Goal: Information Seeking & Learning: Learn about a topic

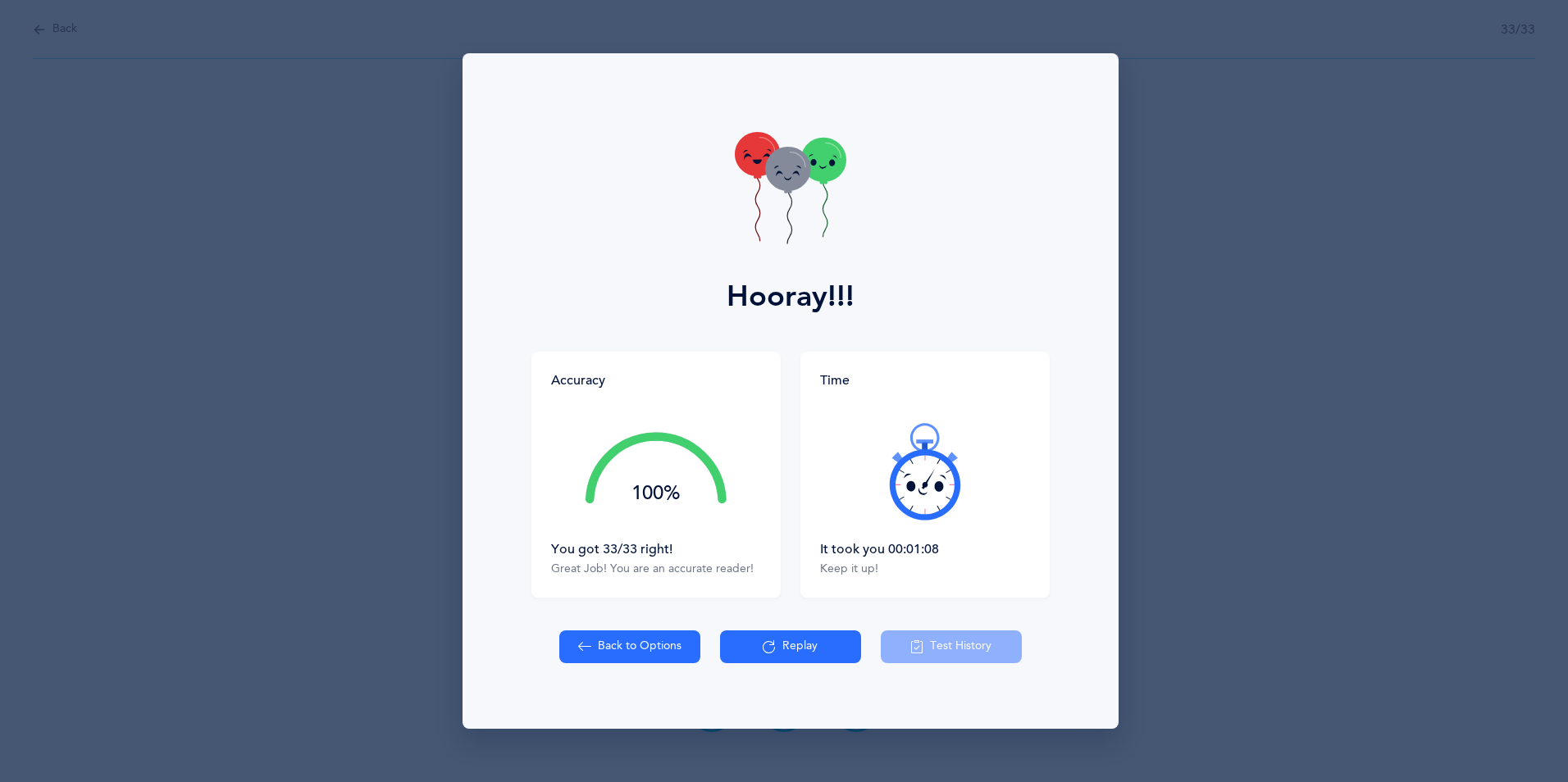
click at [634, 605] on button "Back to Options" at bounding box center [630, 646] width 141 height 32
select select "27"
select select "single"
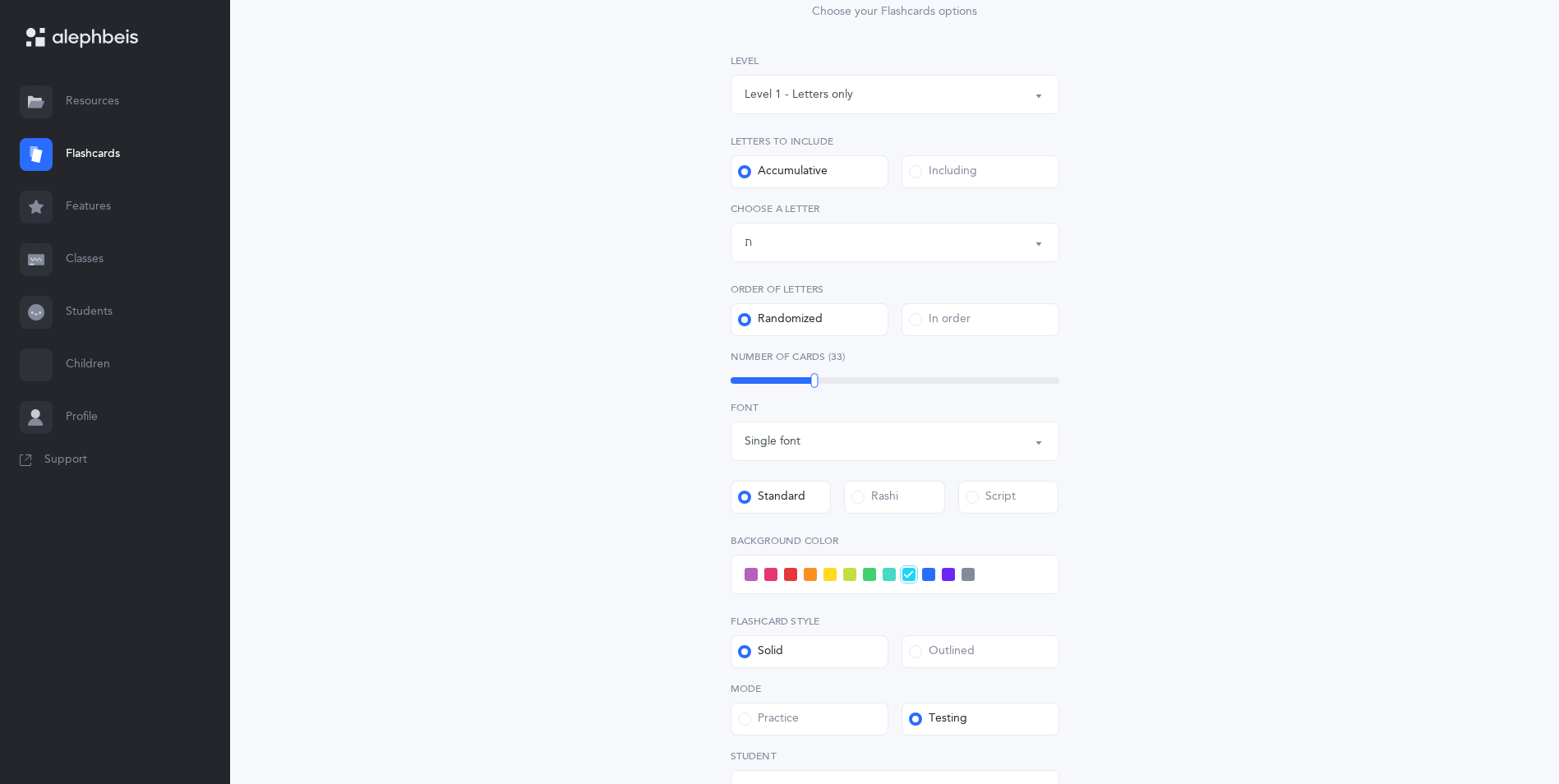
scroll to position [247, 0]
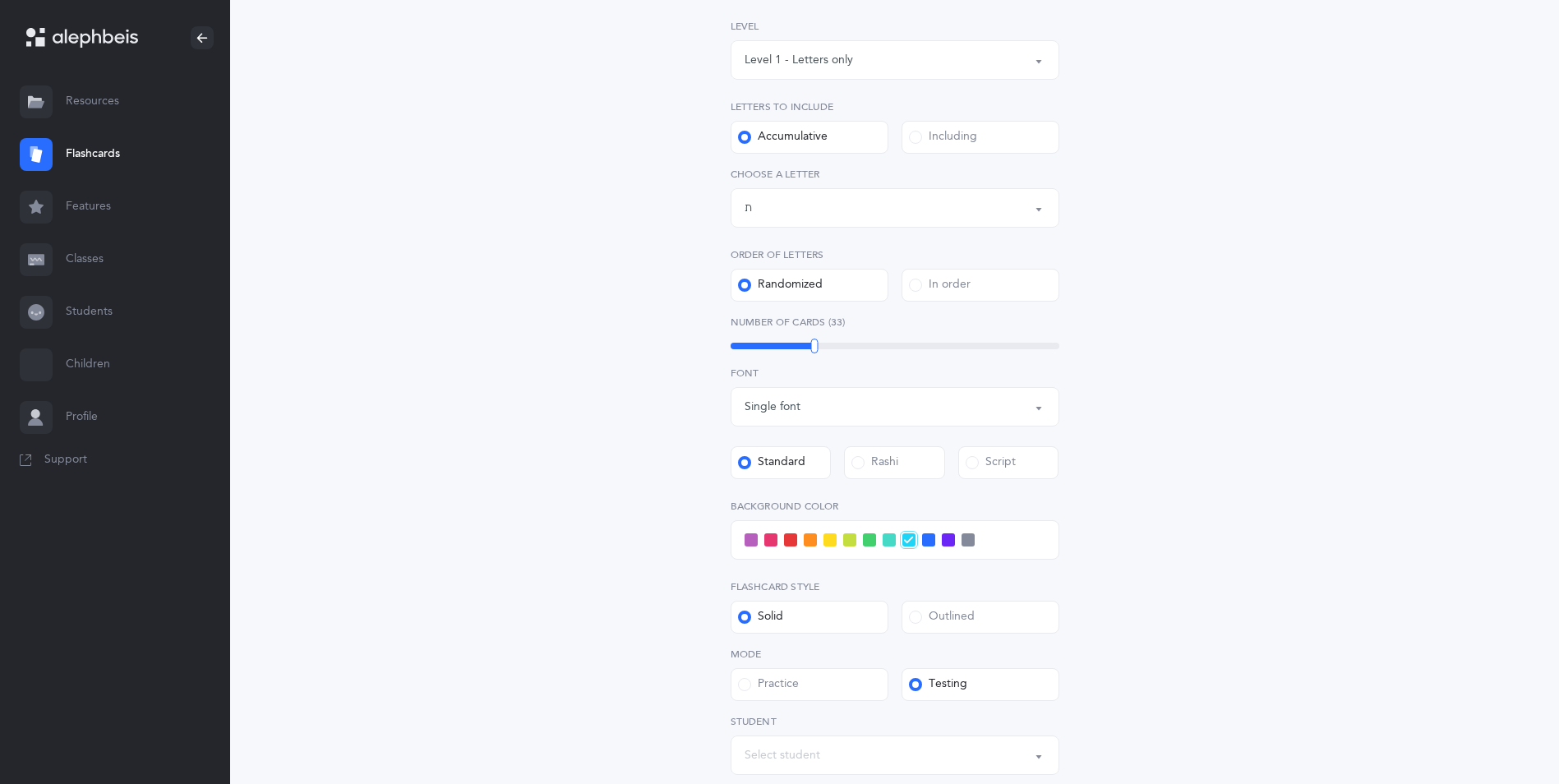
click at [767, 542] on span at bounding box center [771, 540] width 13 height 13
click at [0, 0] on input "checkbox" at bounding box center [0, 0] width 0 height 0
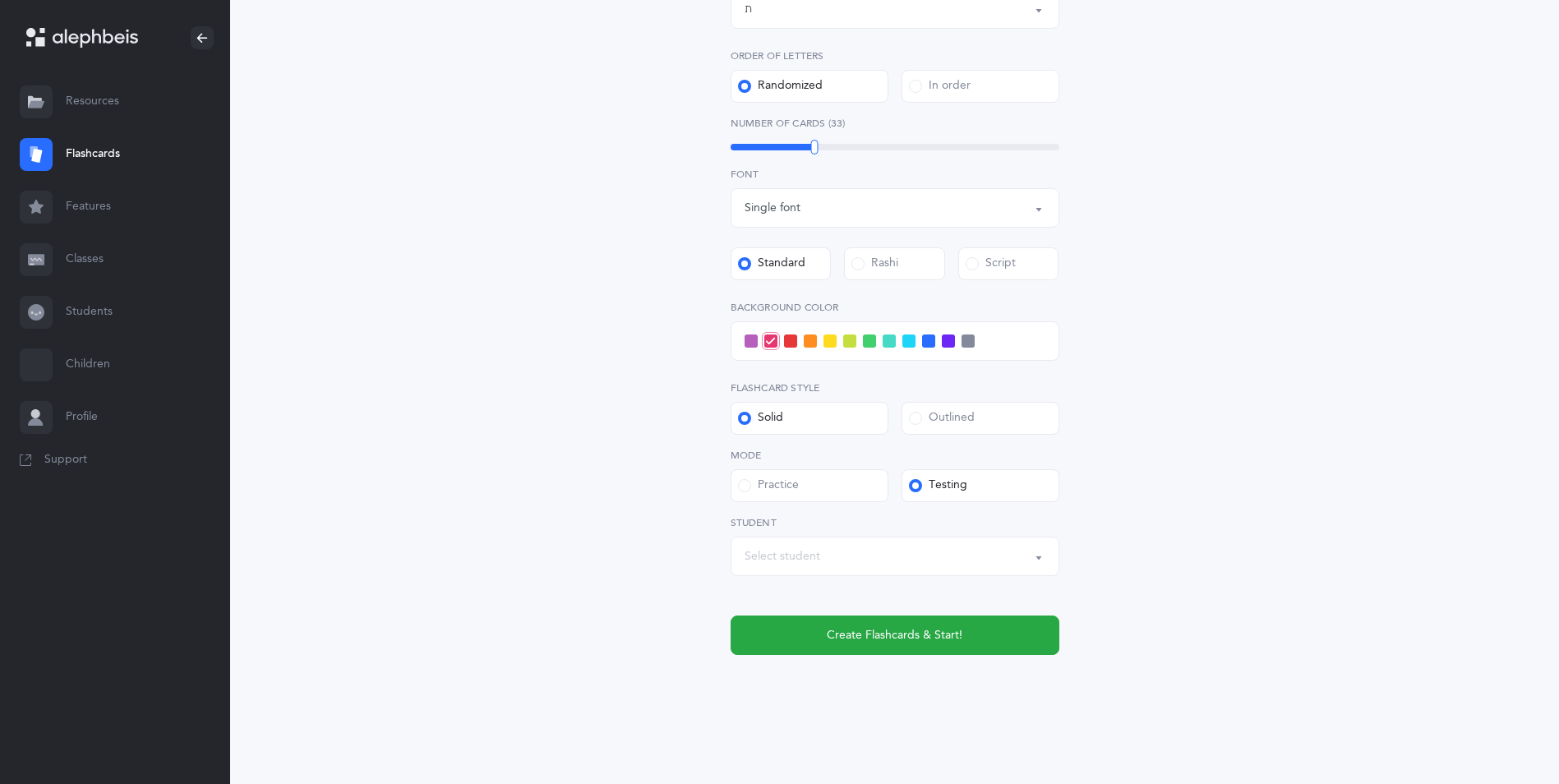
scroll to position [448, 0]
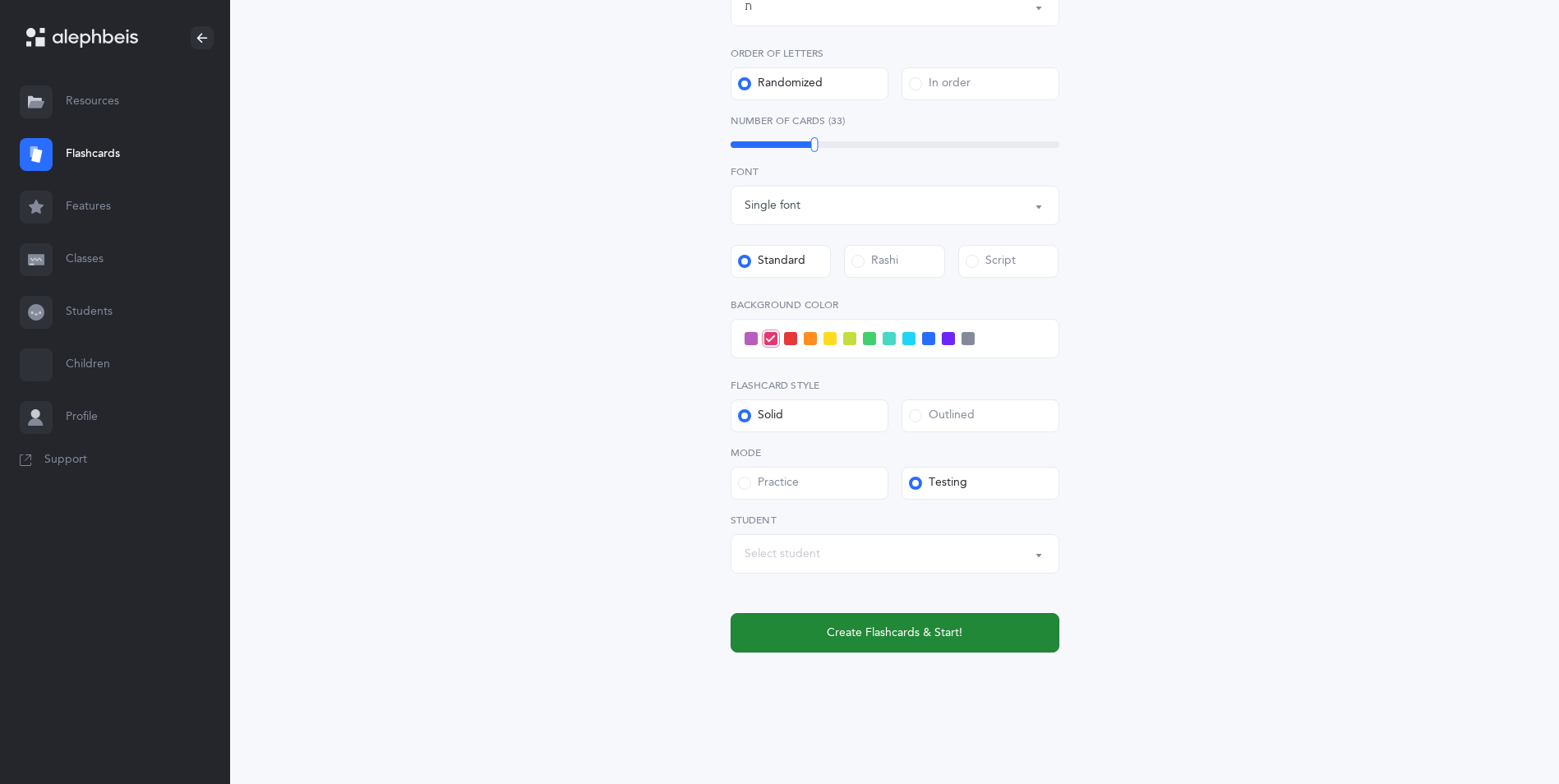
click at [849, 606] on span "Create Flashcards & Start!" at bounding box center [894, 633] width 135 height 18
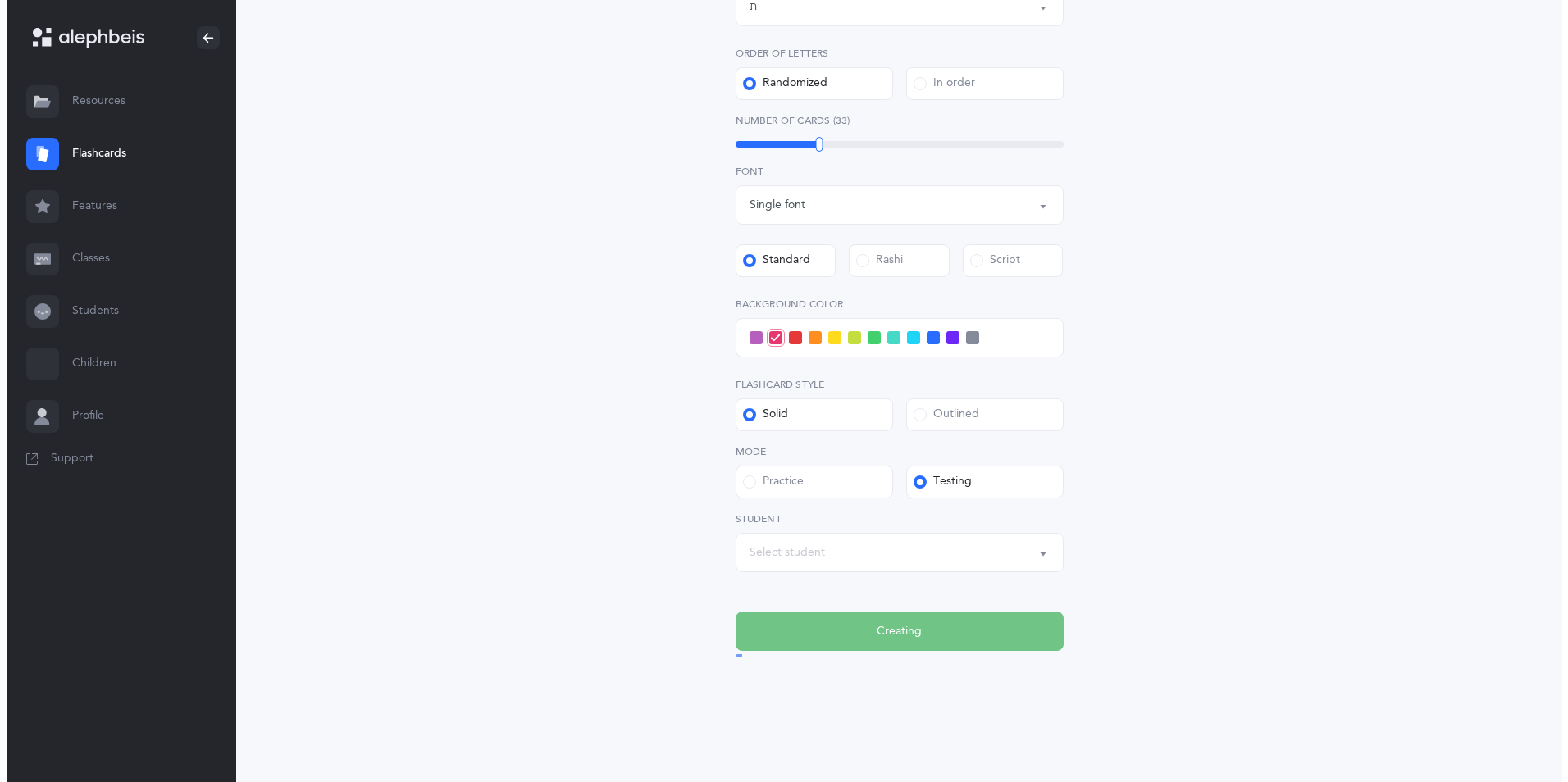
scroll to position [0, 0]
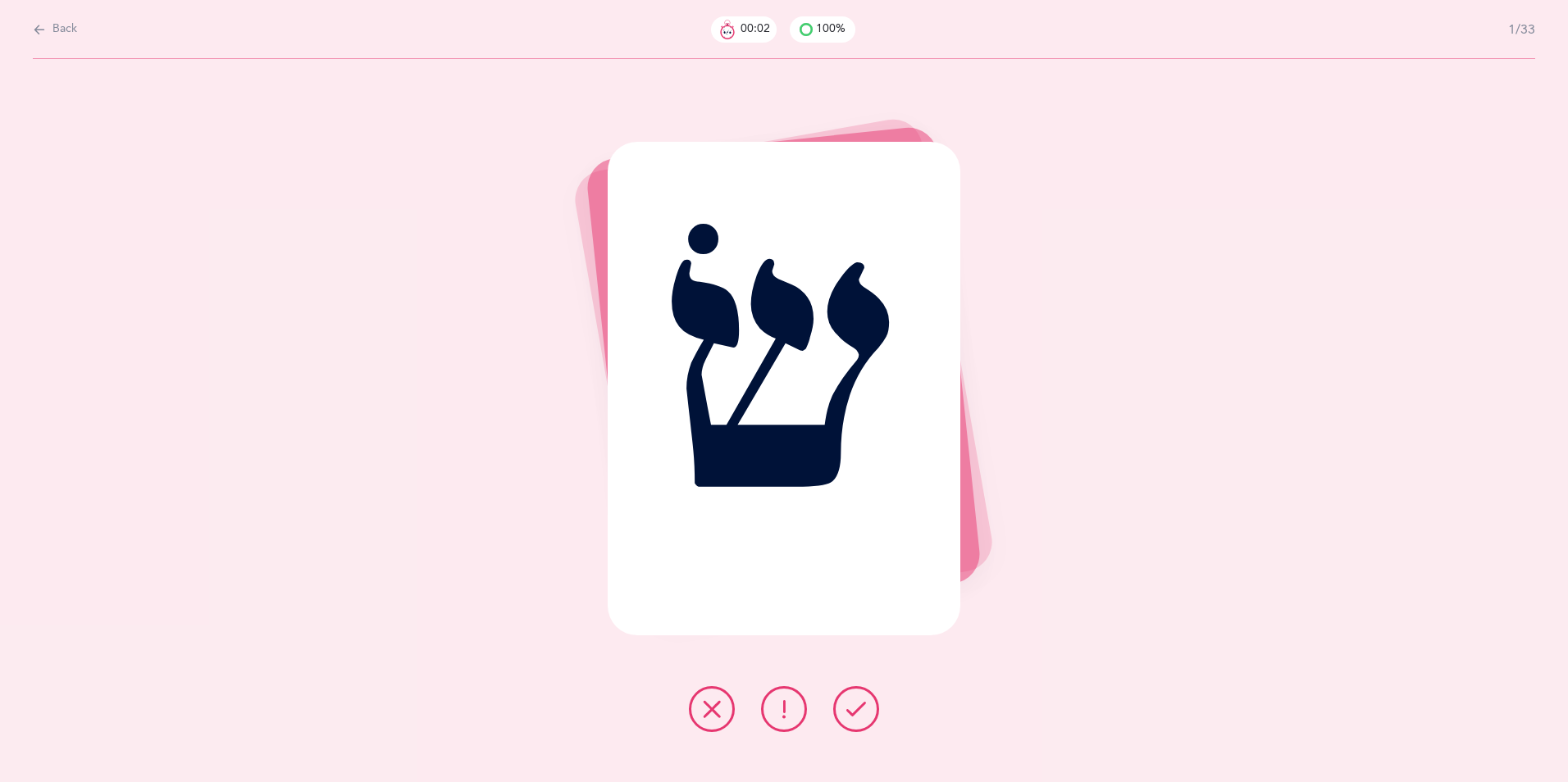
click at [846, 605] on icon at bounding box center [855, 709] width 19 height 19
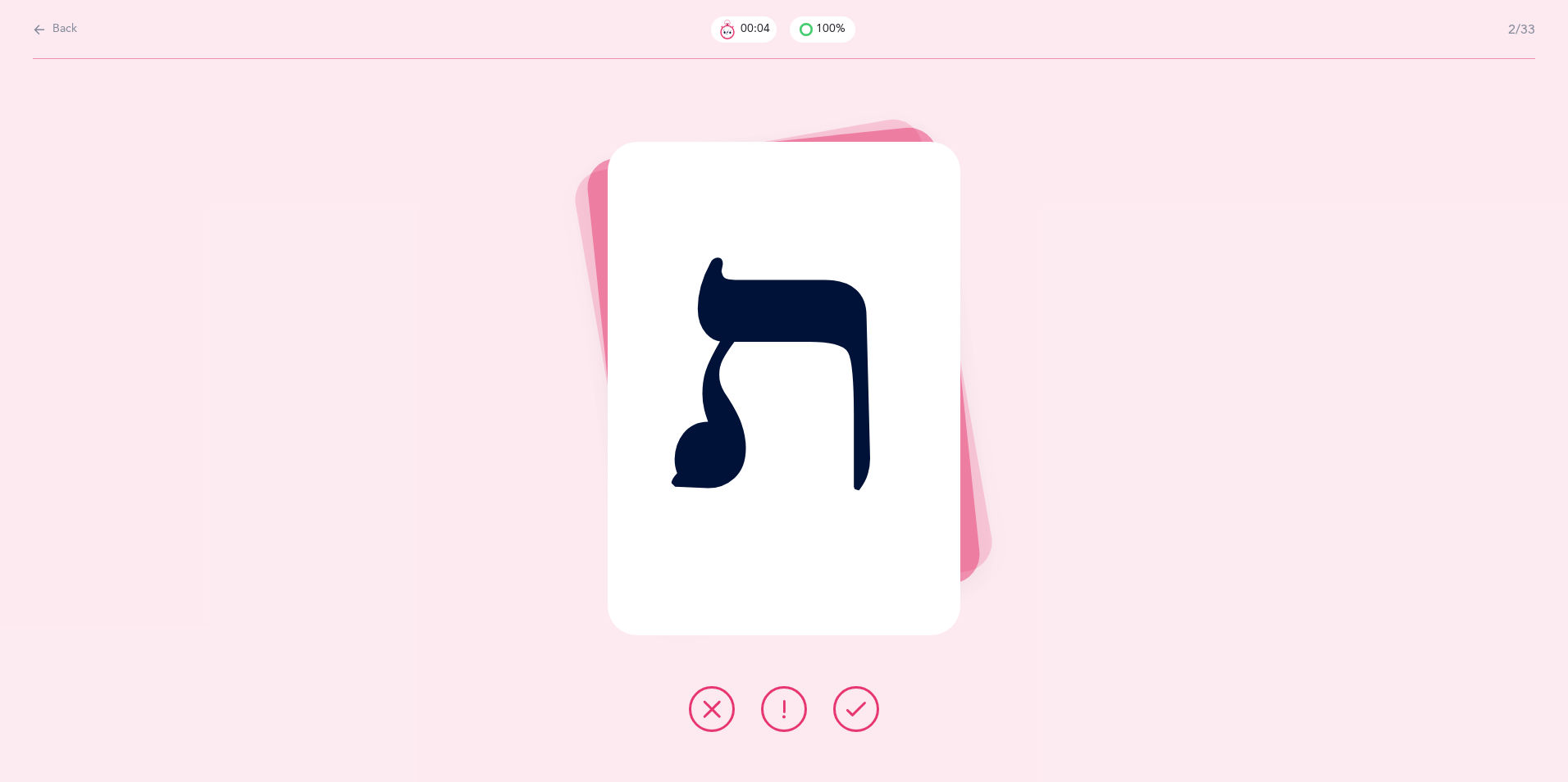
click at [851, 605] on icon at bounding box center [855, 709] width 19 height 19
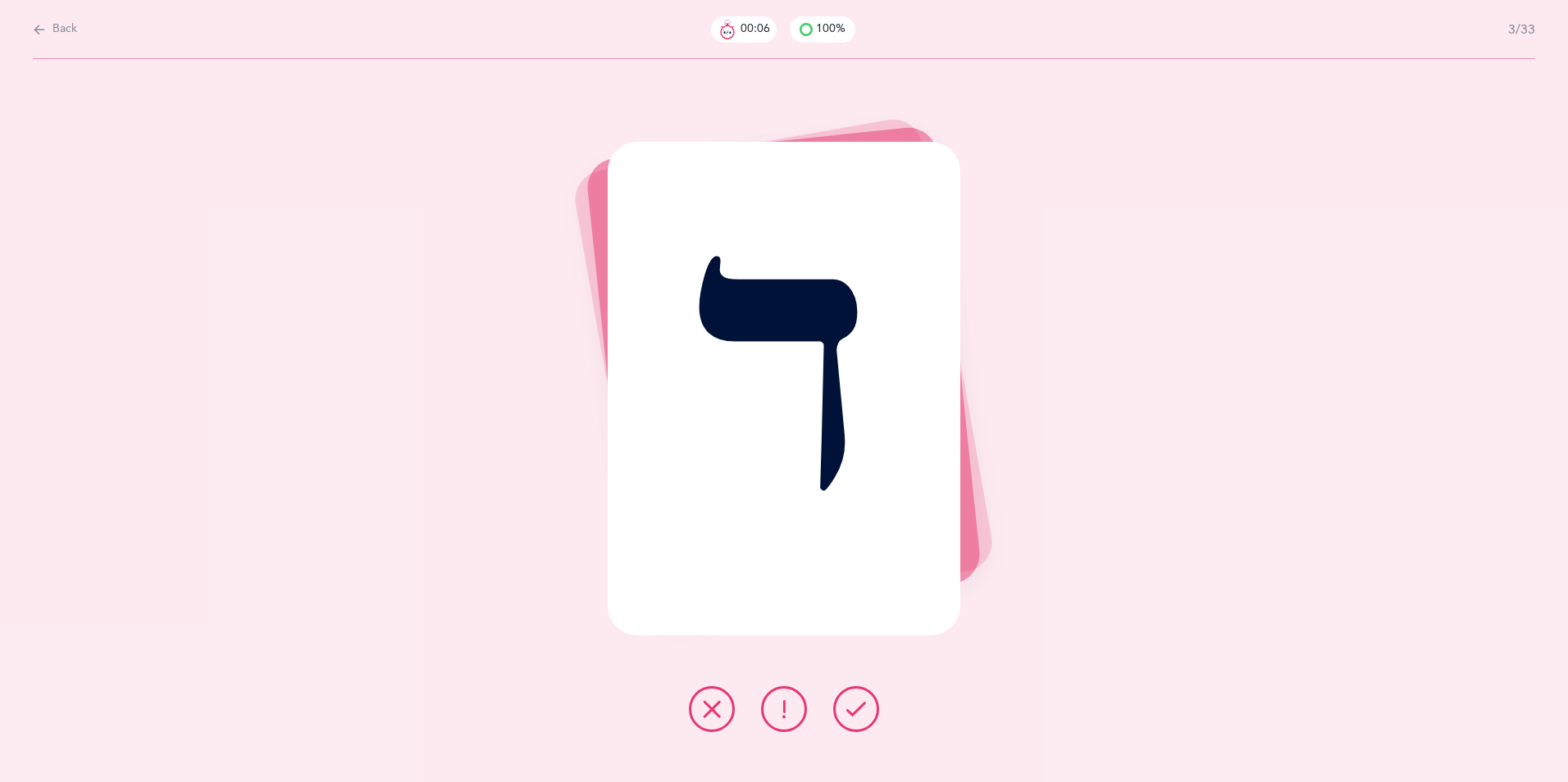
click at [880, 605] on div at bounding box center [784, 709] width 216 height 46
click at [866, 605] on button at bounding box center [856, 709] width 46 height 46
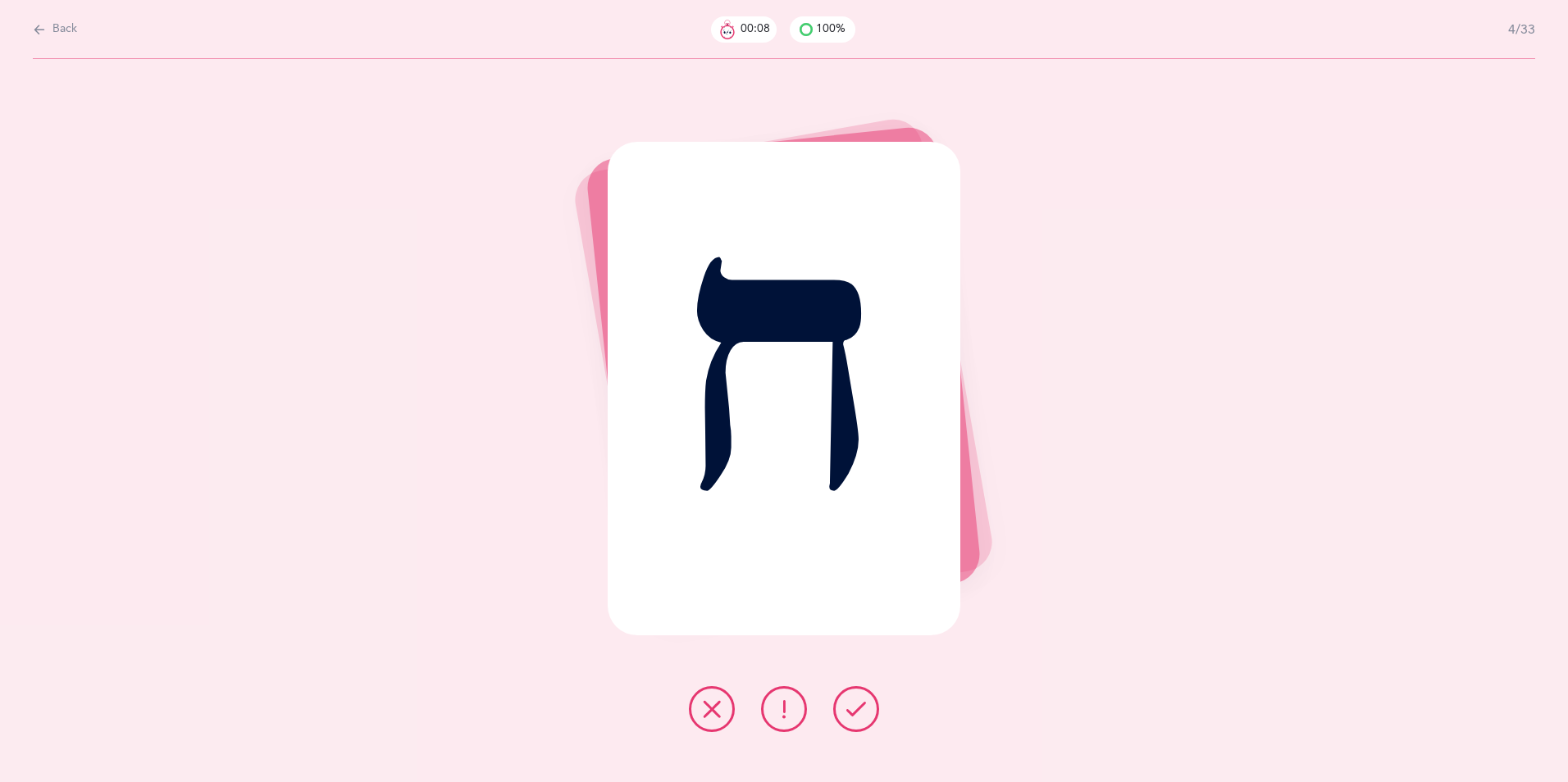
click at [866, 605] on button at bounding box center [856, 709] width 46 height 46
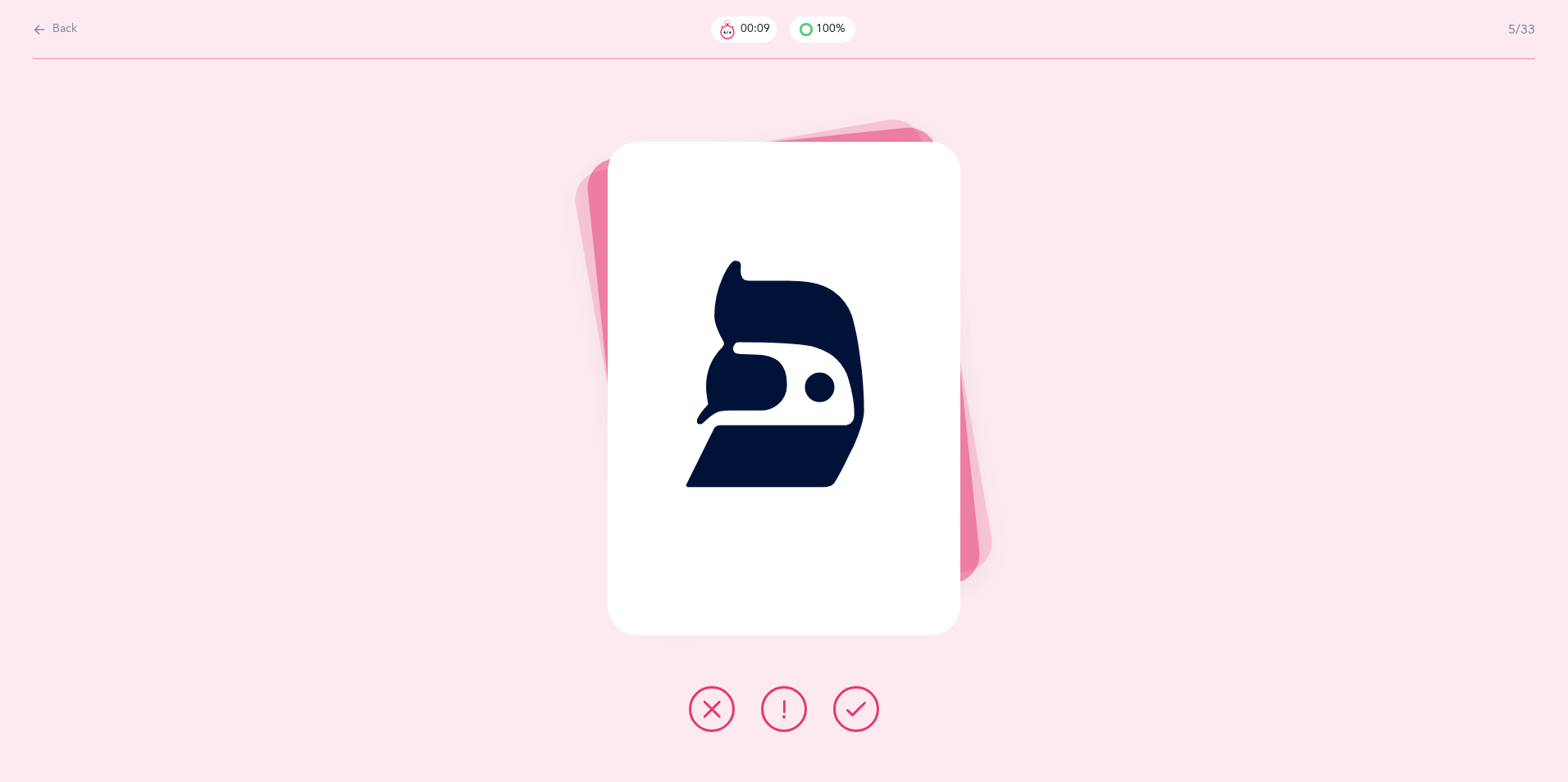
click at [866, 605] on button at bounding box center [856, 709] width 46 height 46
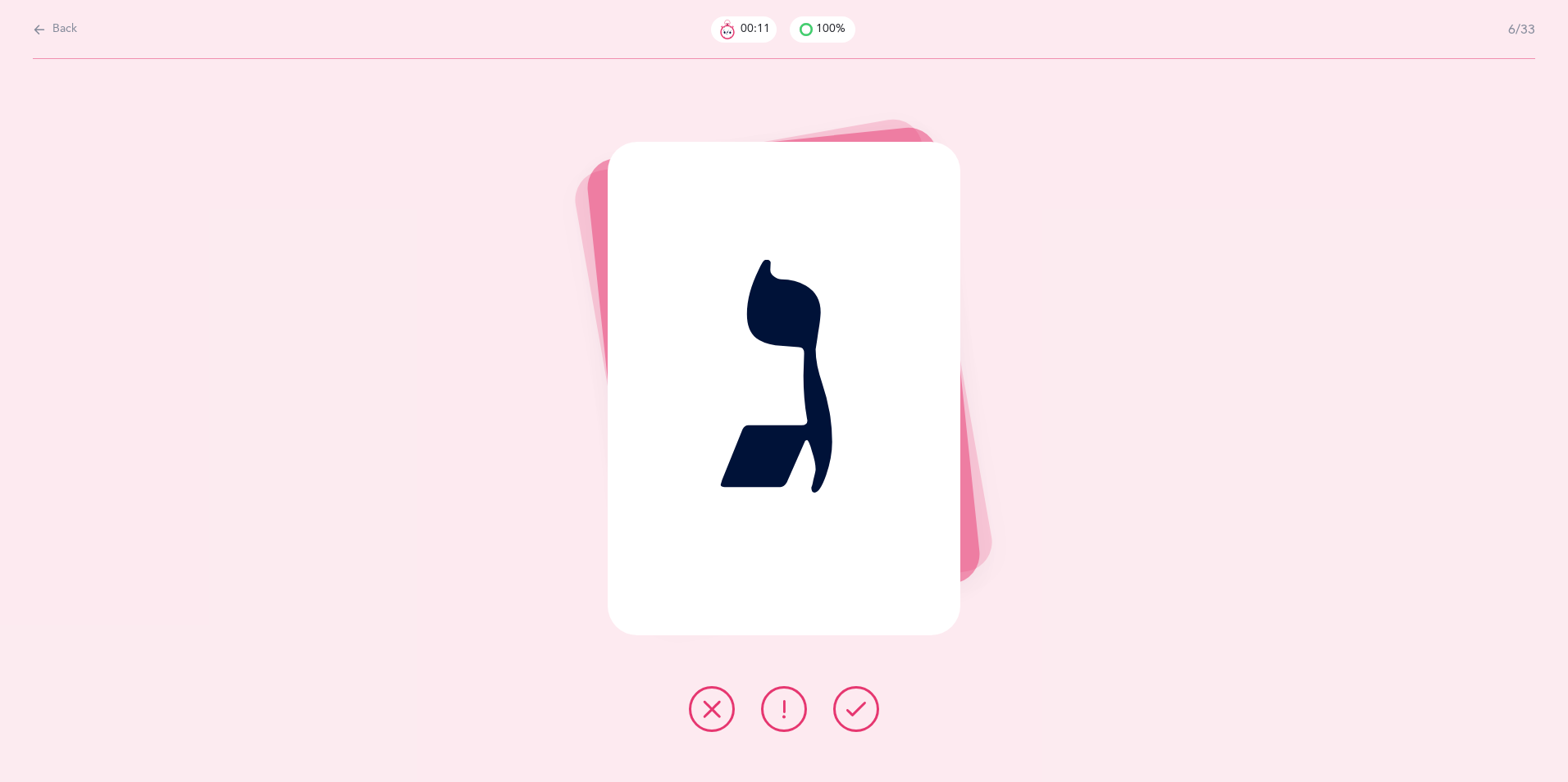
click at [866, 605] on button at bounding box center [856, 709] width 46 height 46
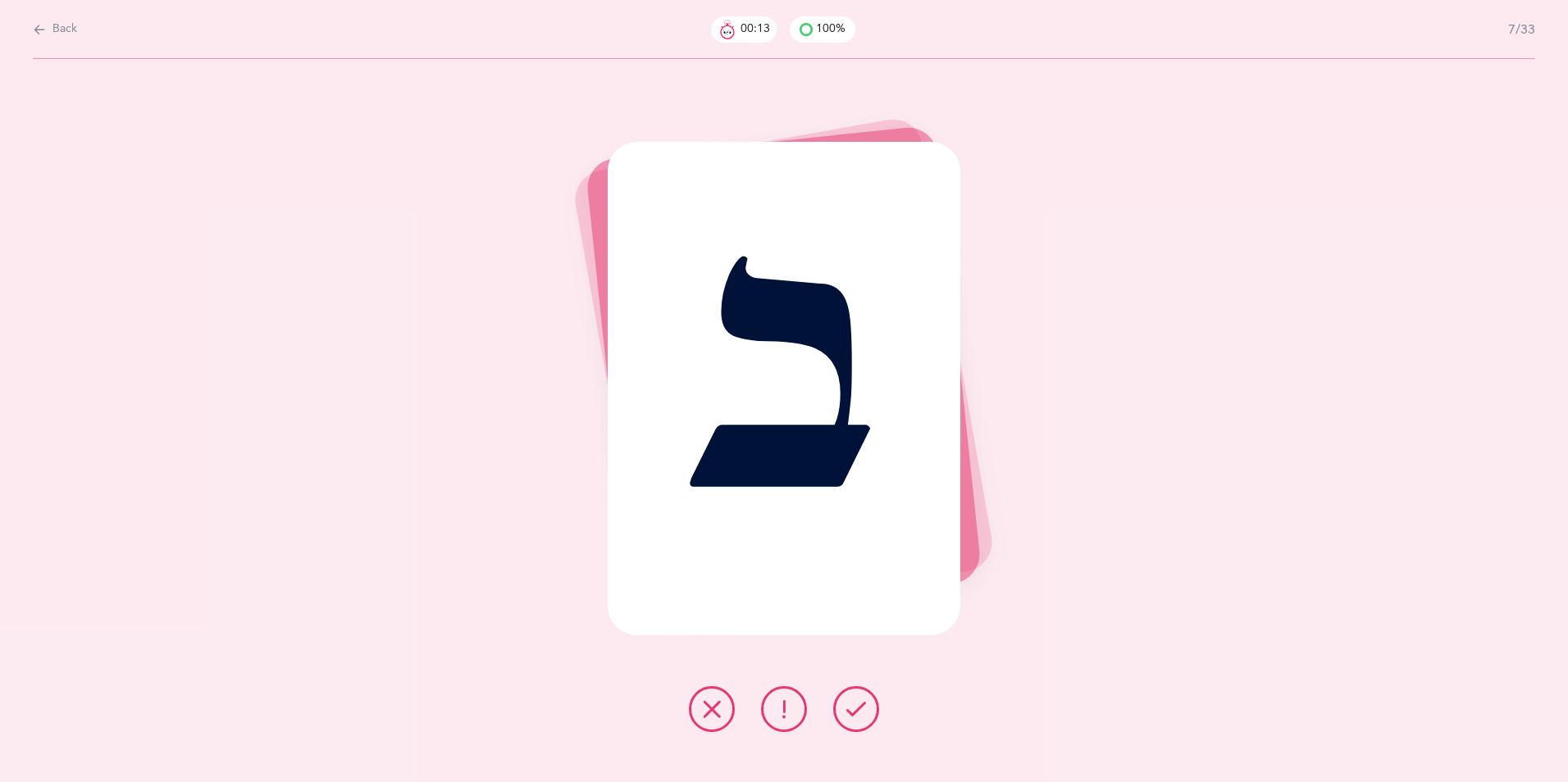
click at [866, 605] on button at bounding box center [856, 709] width 46 height 46
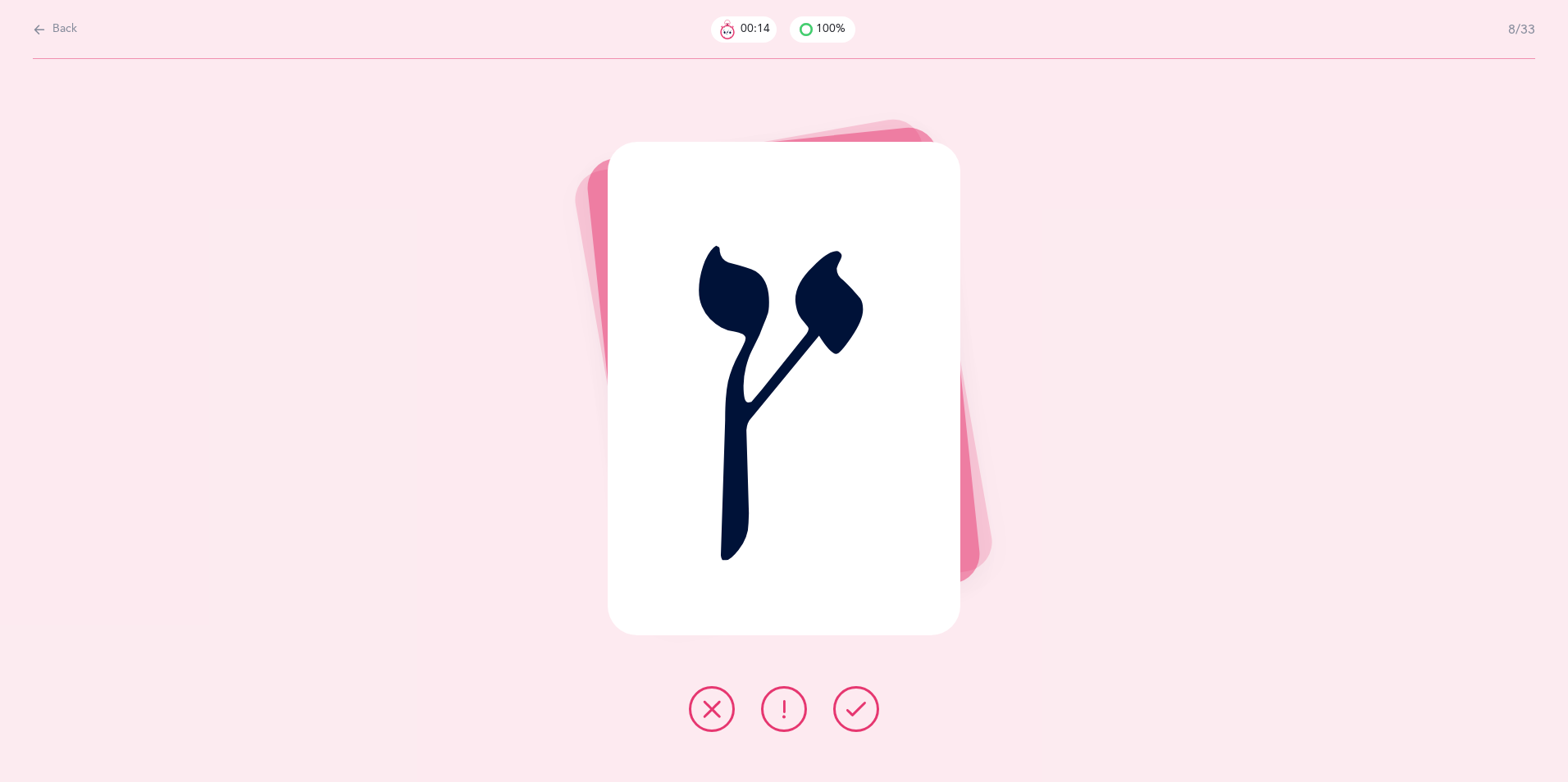
click at [866, 605] on button at bounding box center [856, 709] width 46 height 46
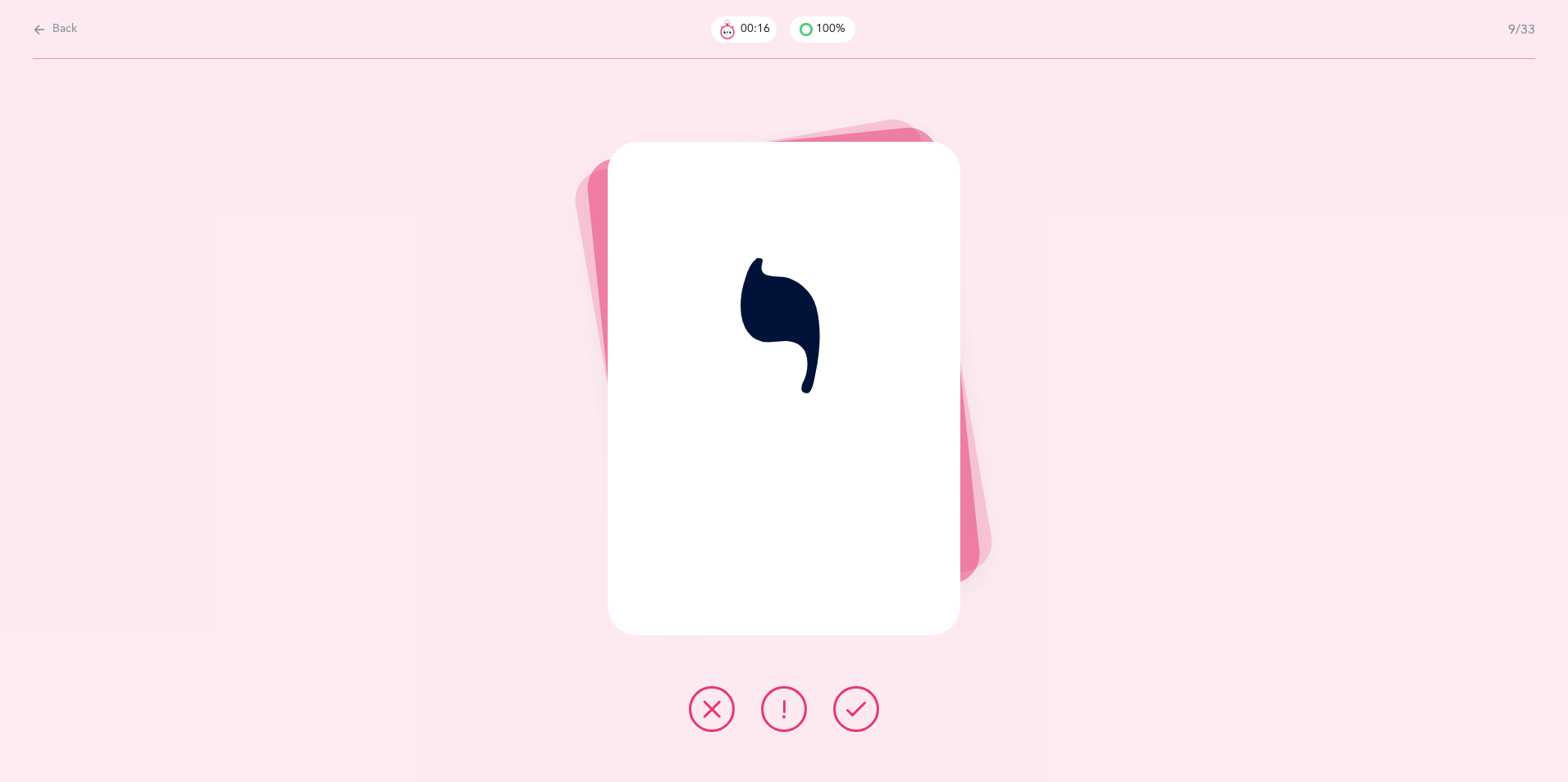
click at [866, 605] on button at bounding box center [856, 709] width 46 height 46
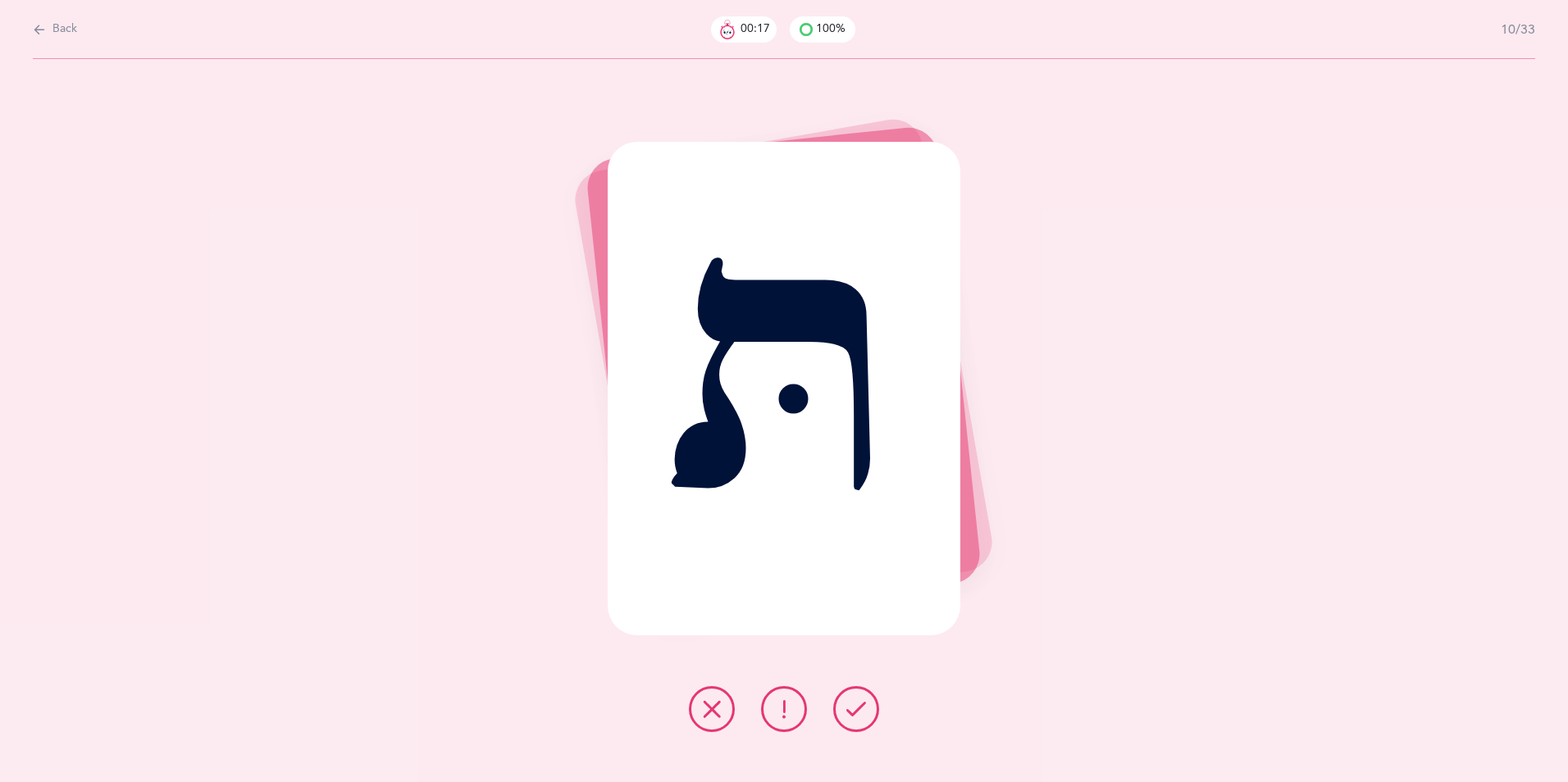
click at [866, 605] on button at bounding box center [856, 709] width 46 height 46
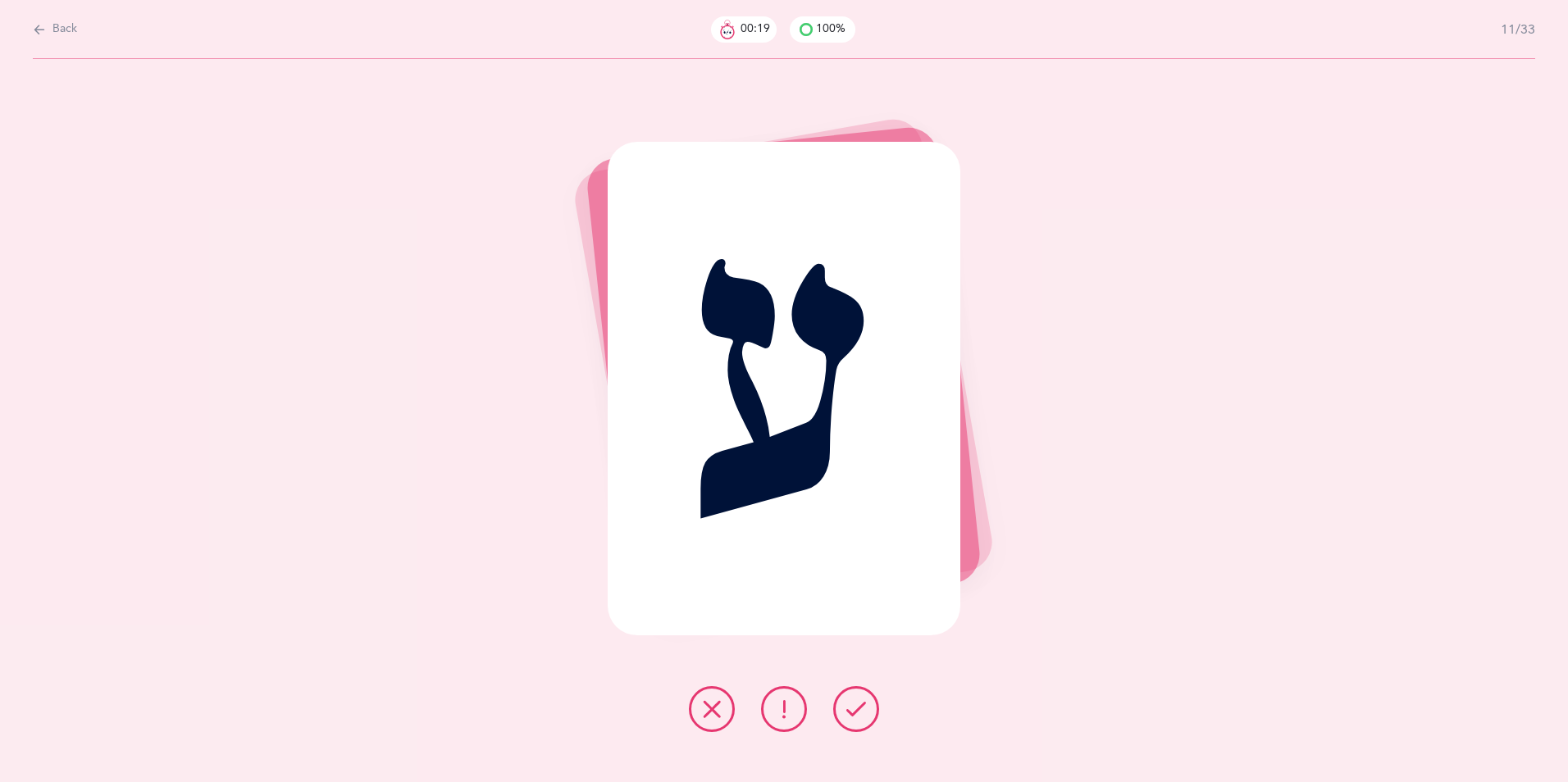
click at [866, 605] on button at bounding box center [856, 709] width 46 height 46
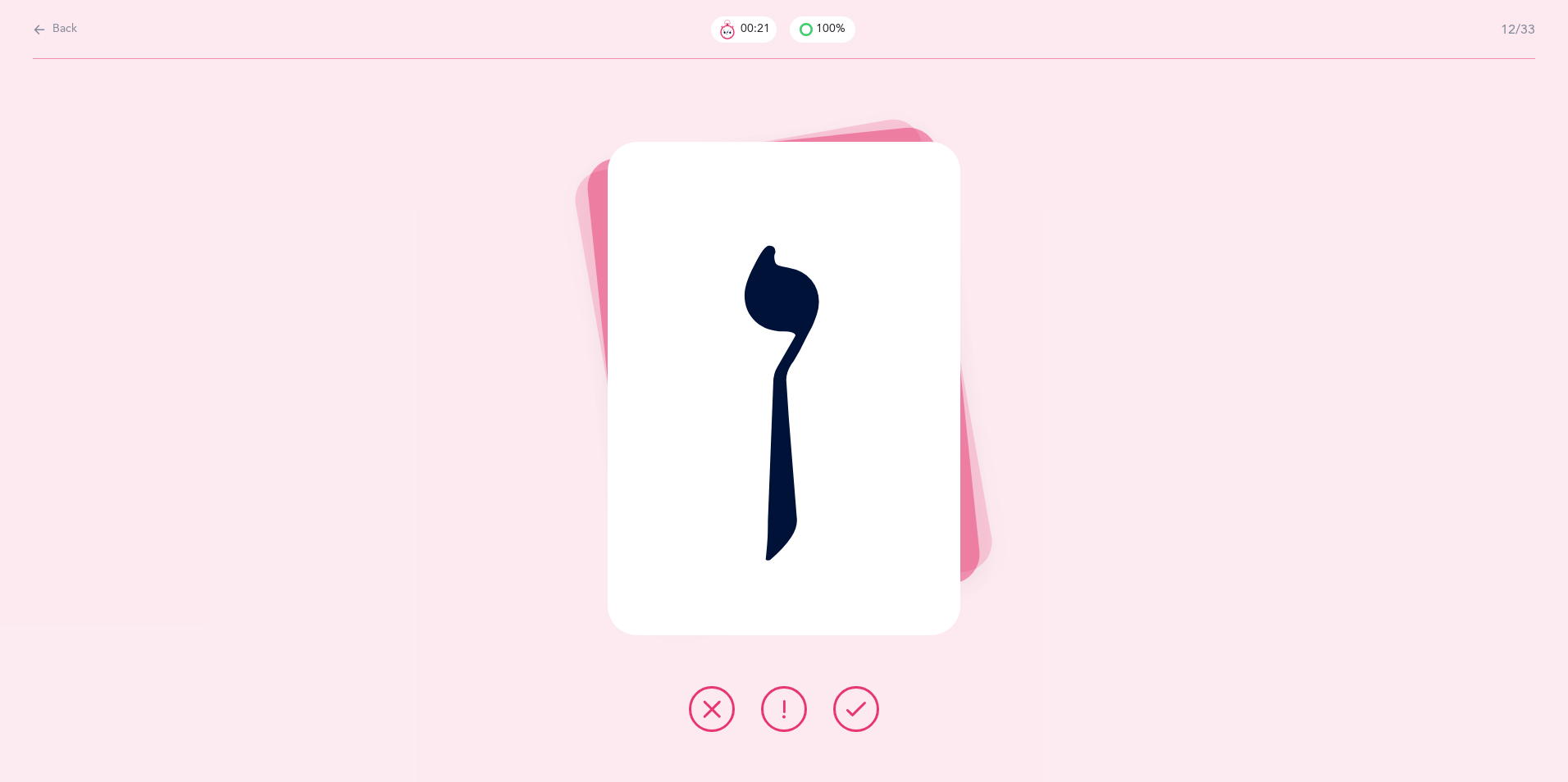
click at [866, 605] on button at bounding box center [856, 709] width 46 height 46
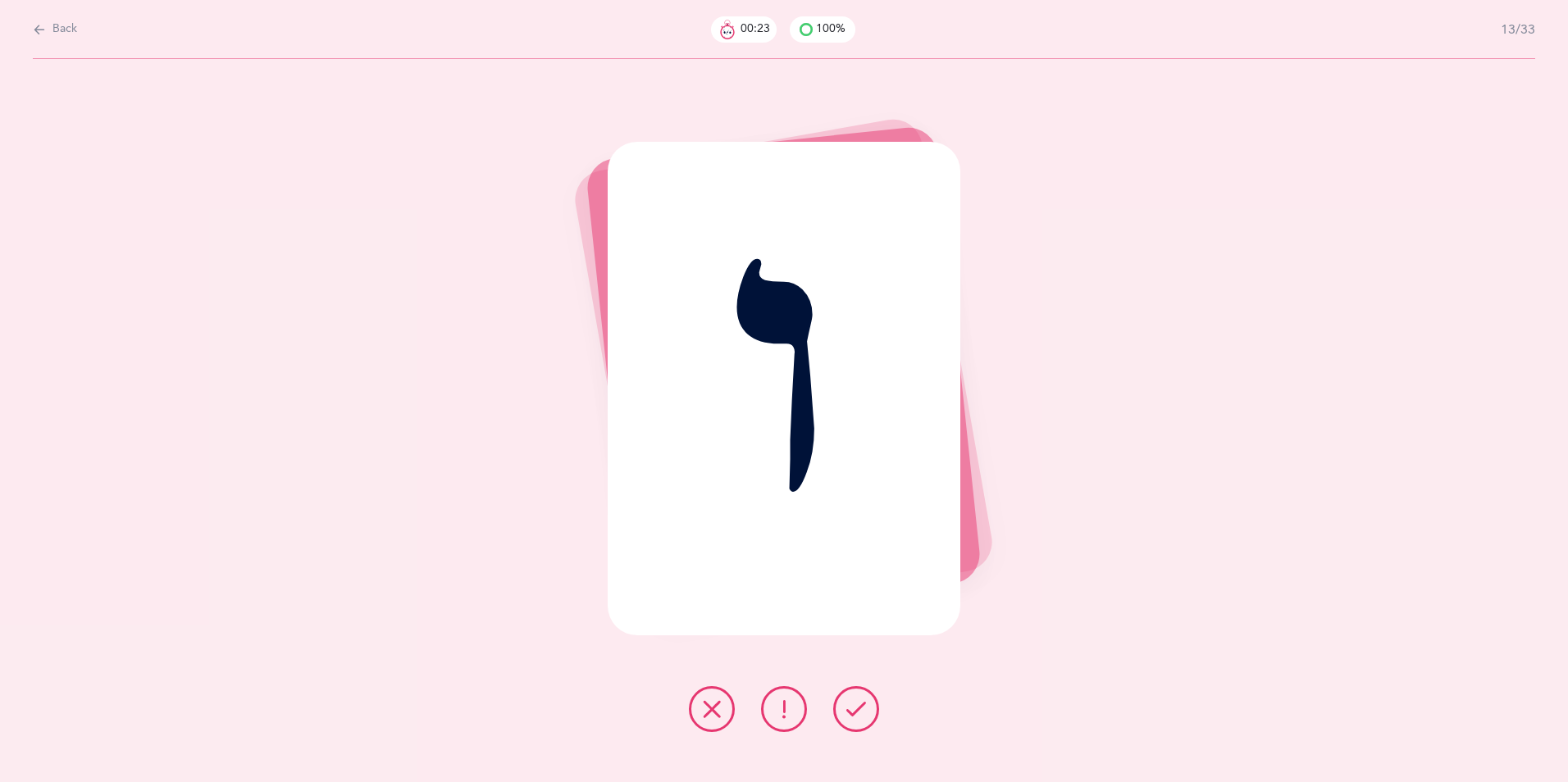
click at [866, 605] on button at bounding box center [856, 709] width 46 height 46
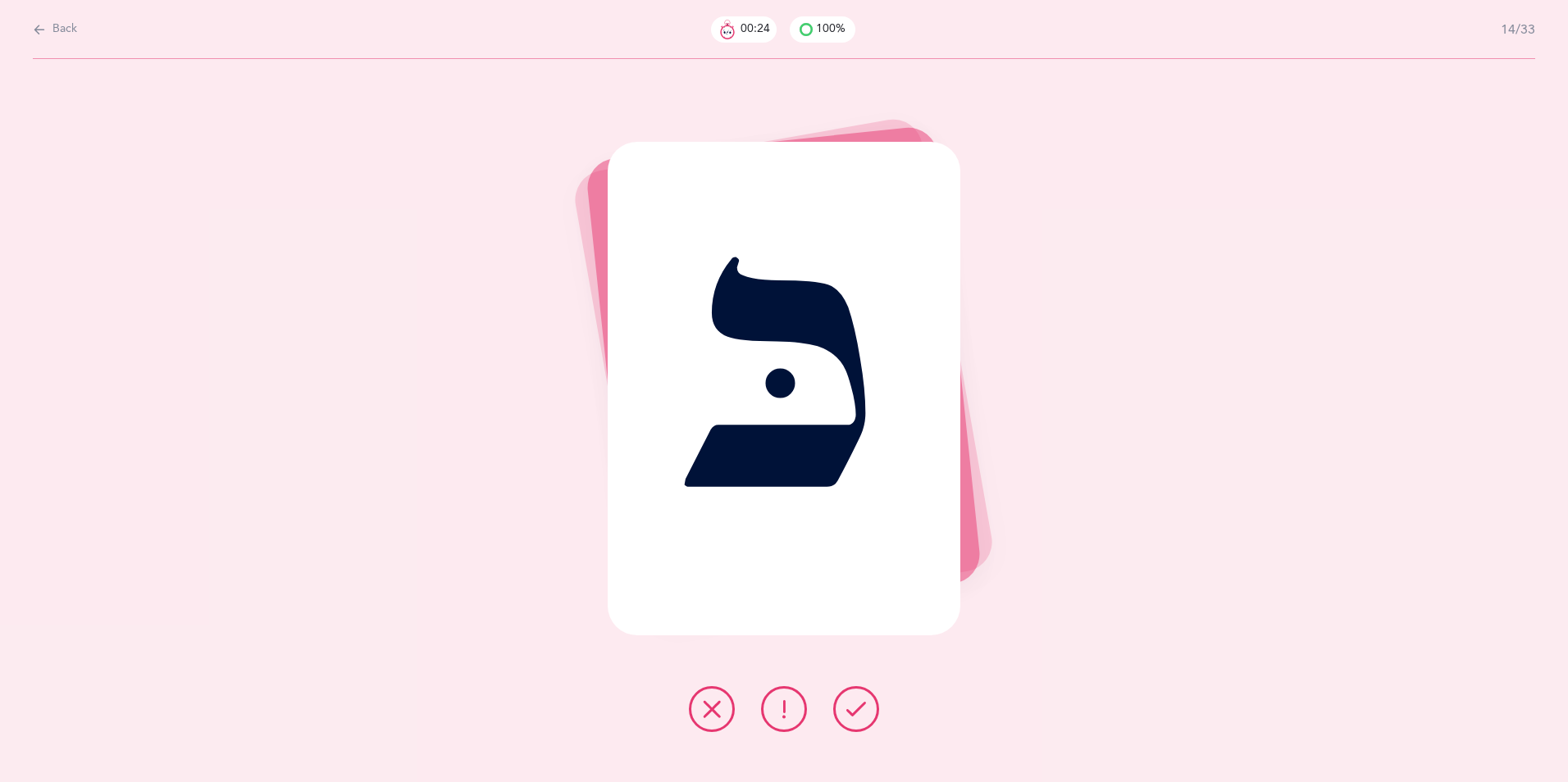
click at [866, 605] on button at bounding box center [856, 709] width 46 height 46
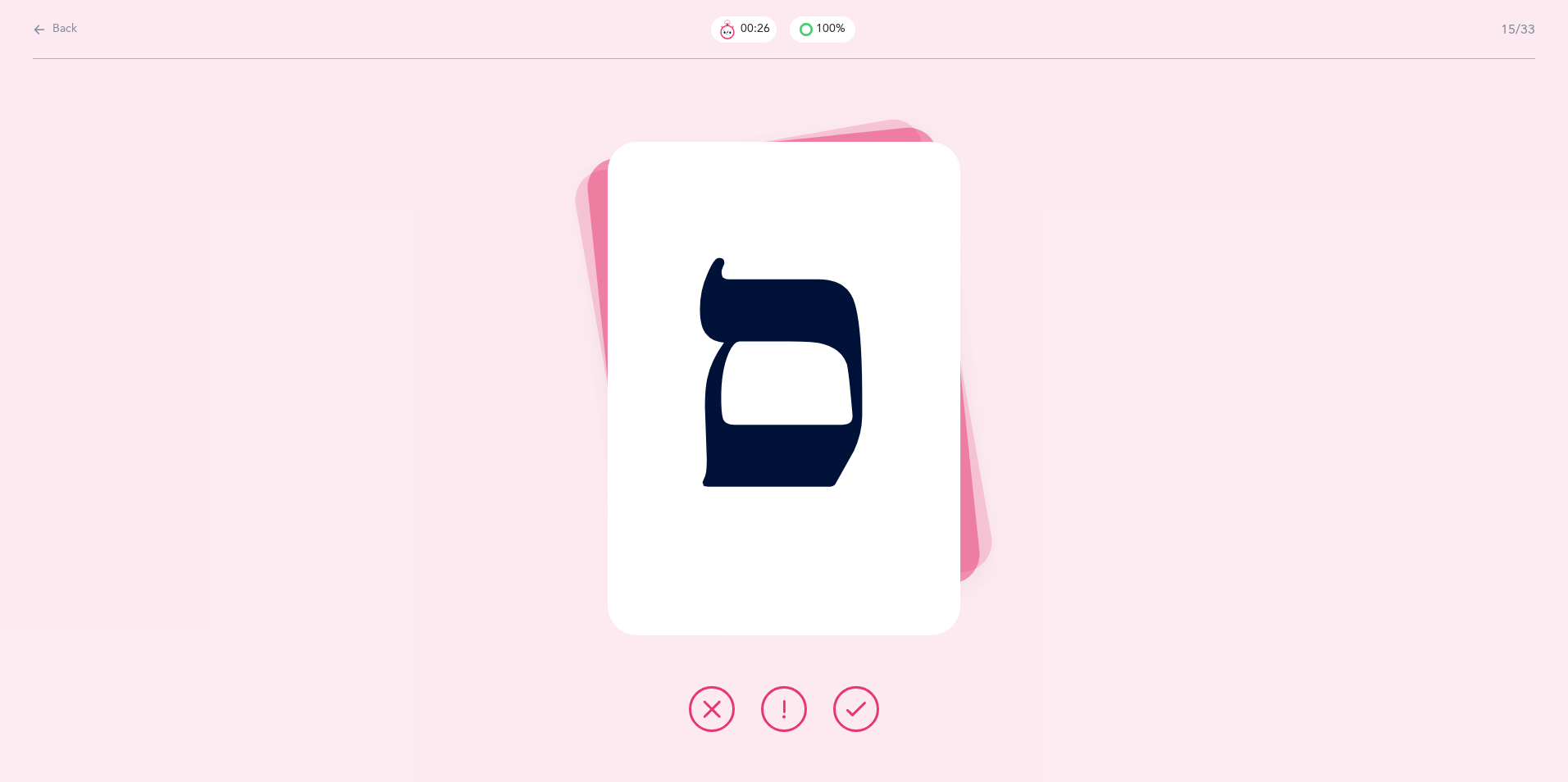
click at [866, 605] on button at bounding box center [856, 709] width 46 height 46
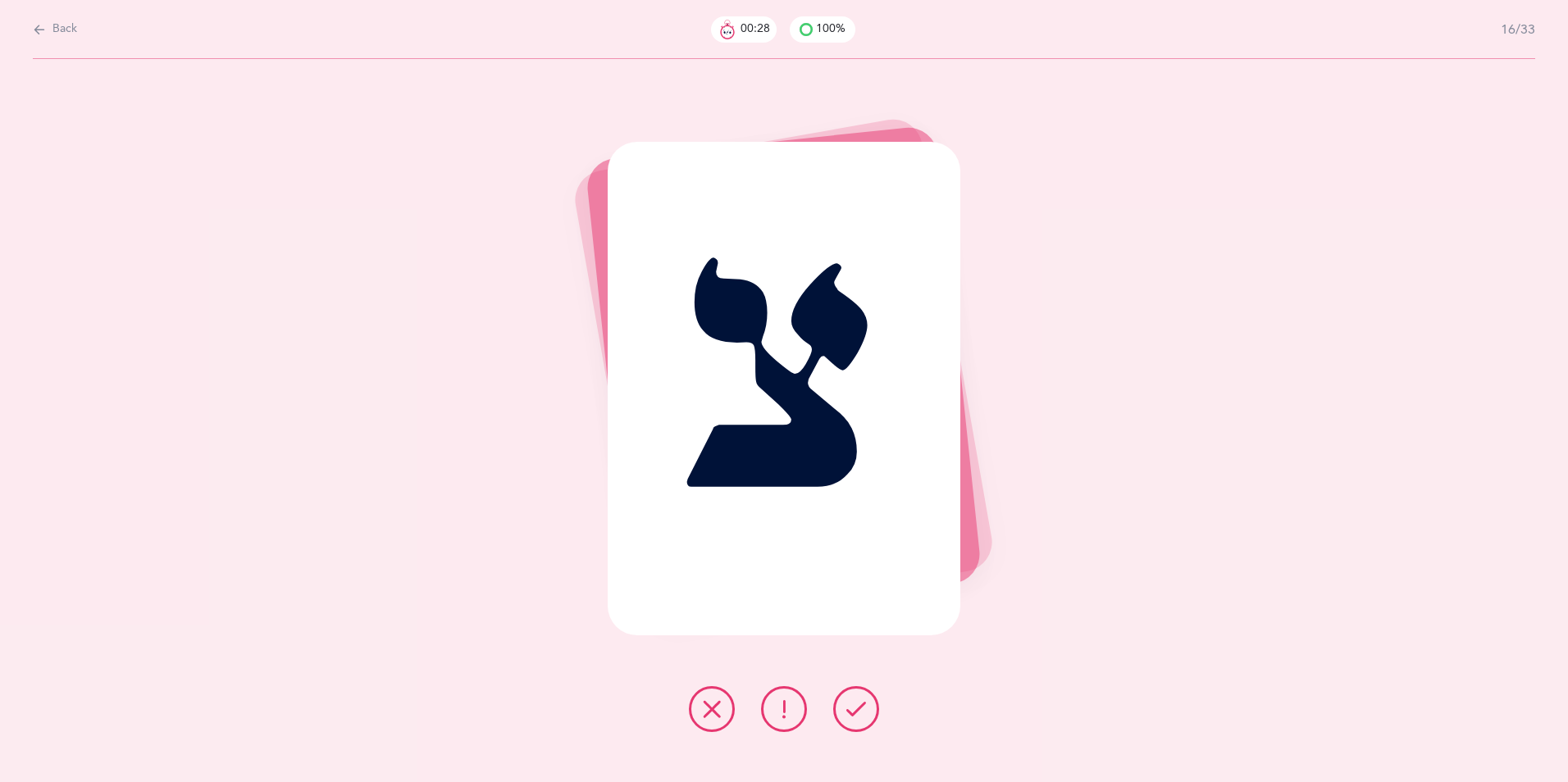
click at [866, 605] on button at bounding box center [856, 709] width 46 height 46
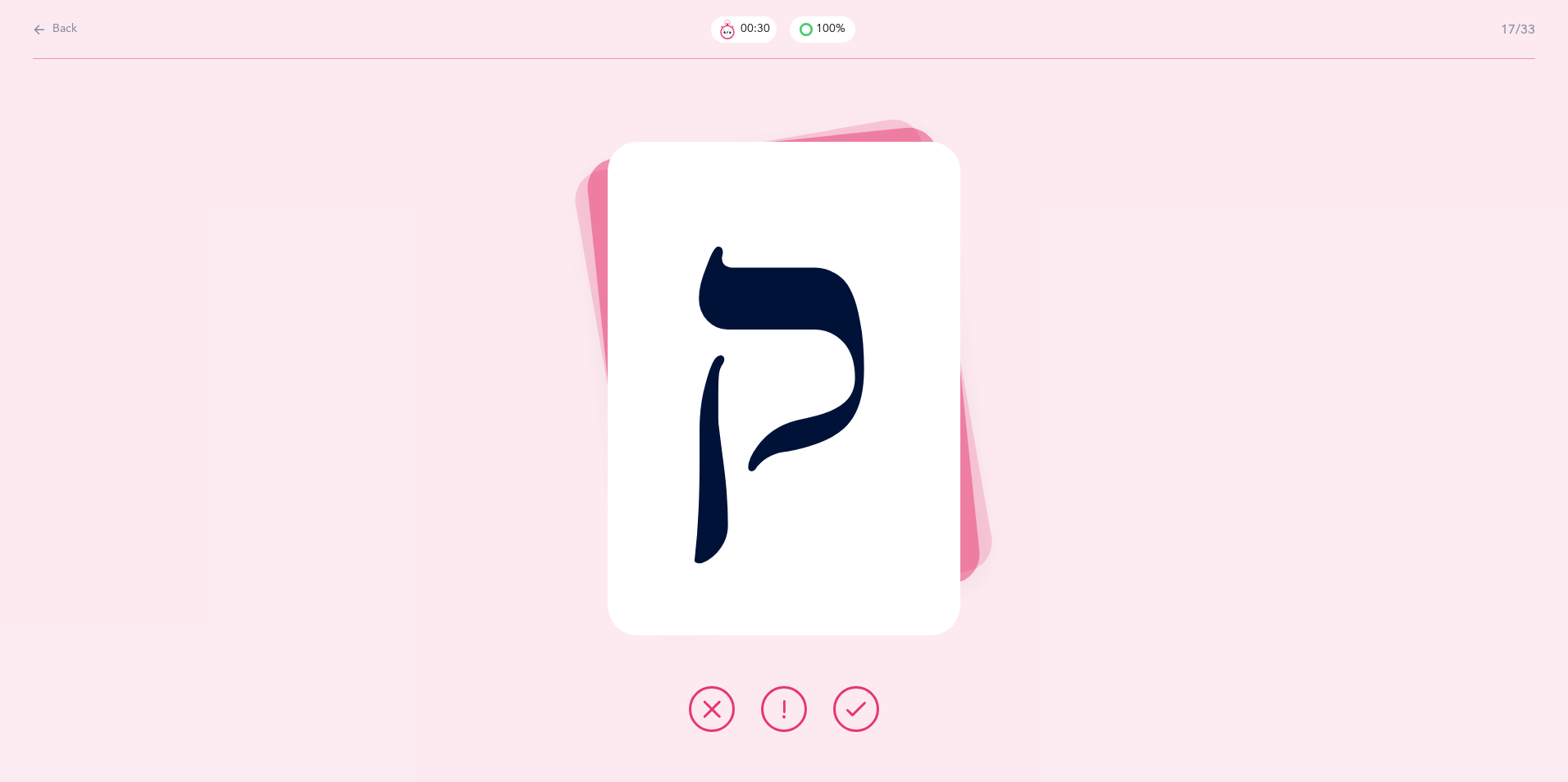
click at [866, 605] on button at bounding box center [856, 709] width 46 height 46
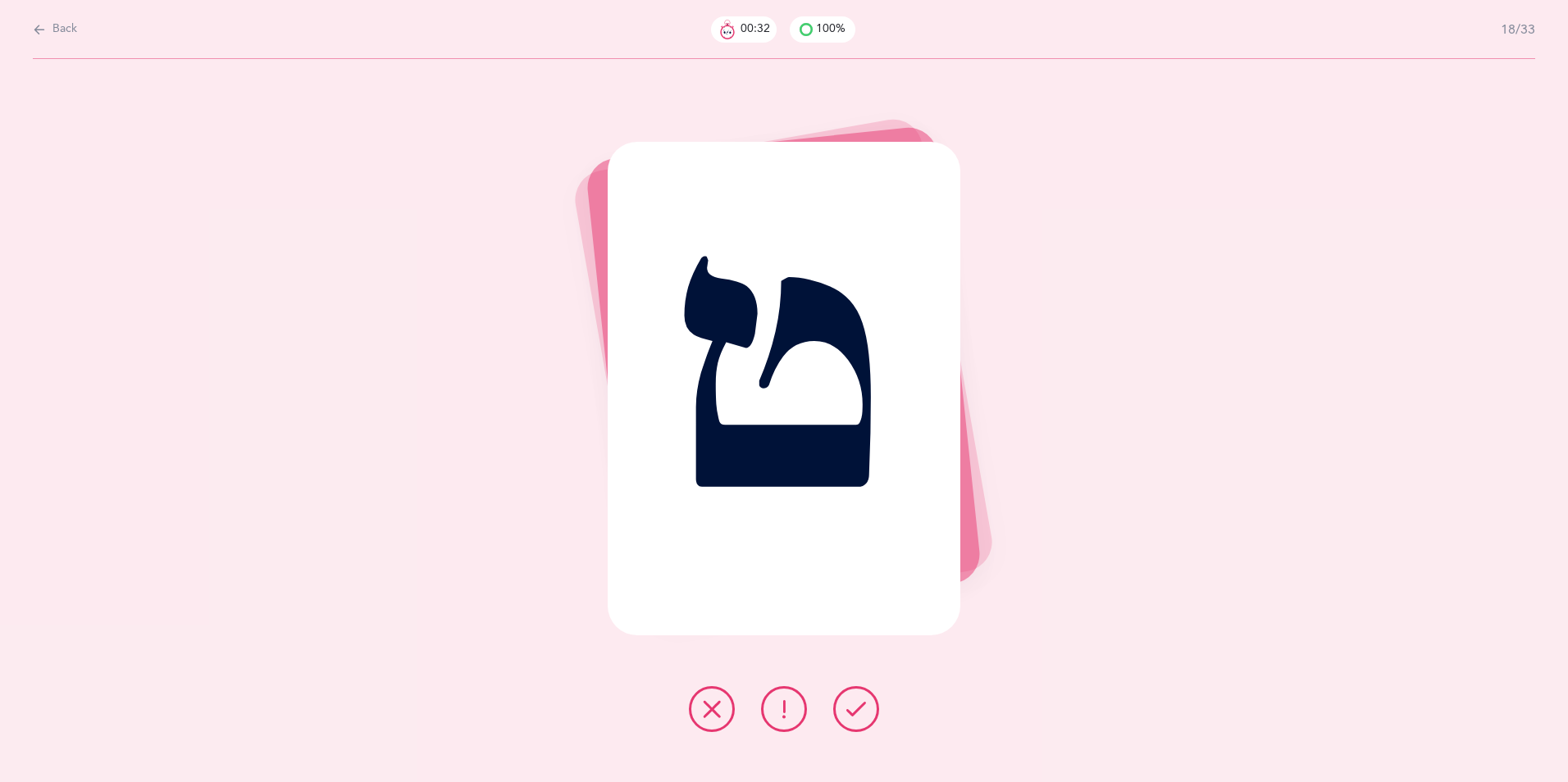
click at [866, 605] on button at bounding box center [856, 709] width 46 height 46
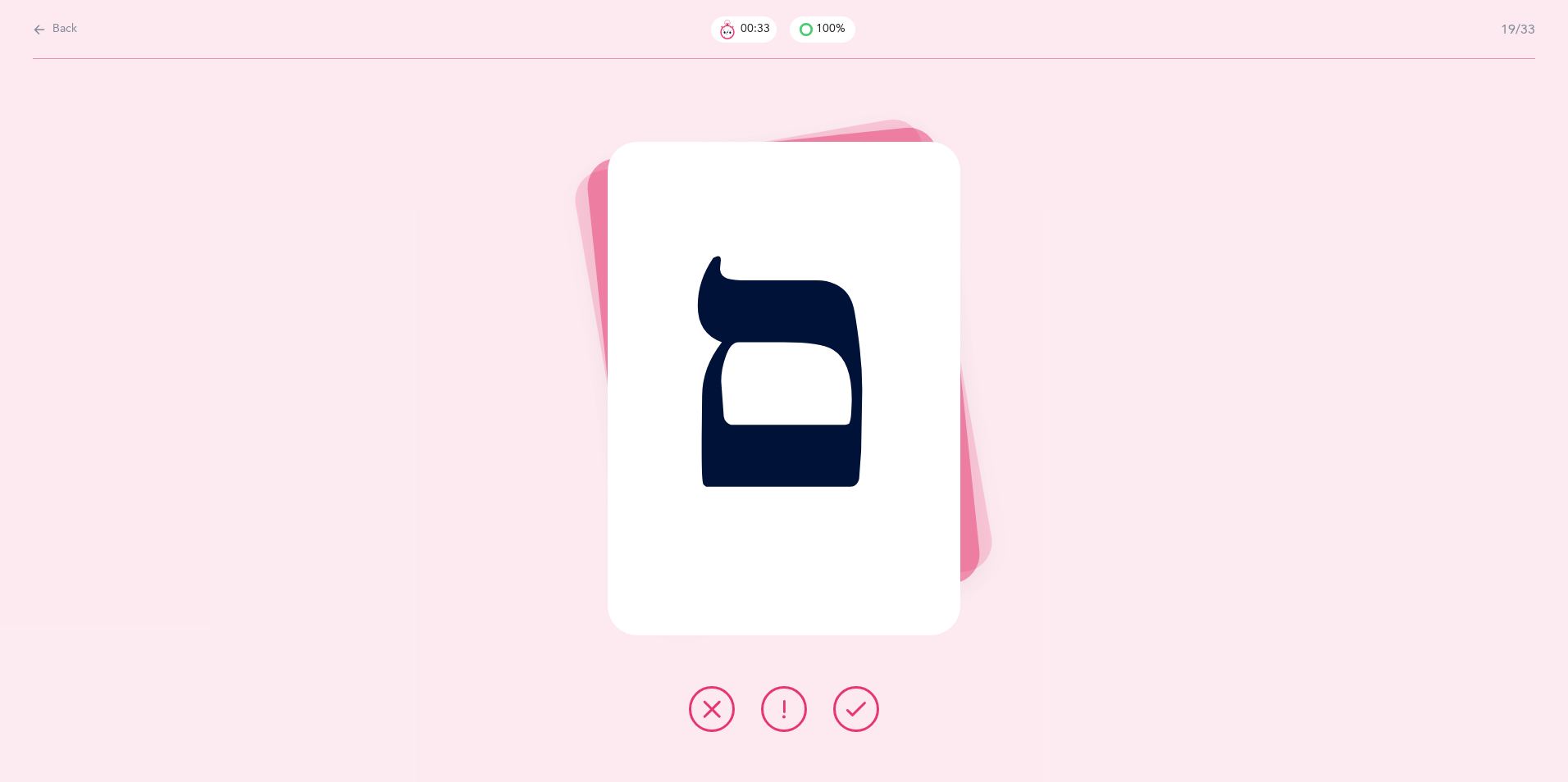
click at [866, 605] on button at bounding box center [856, 709] width 46 height 46
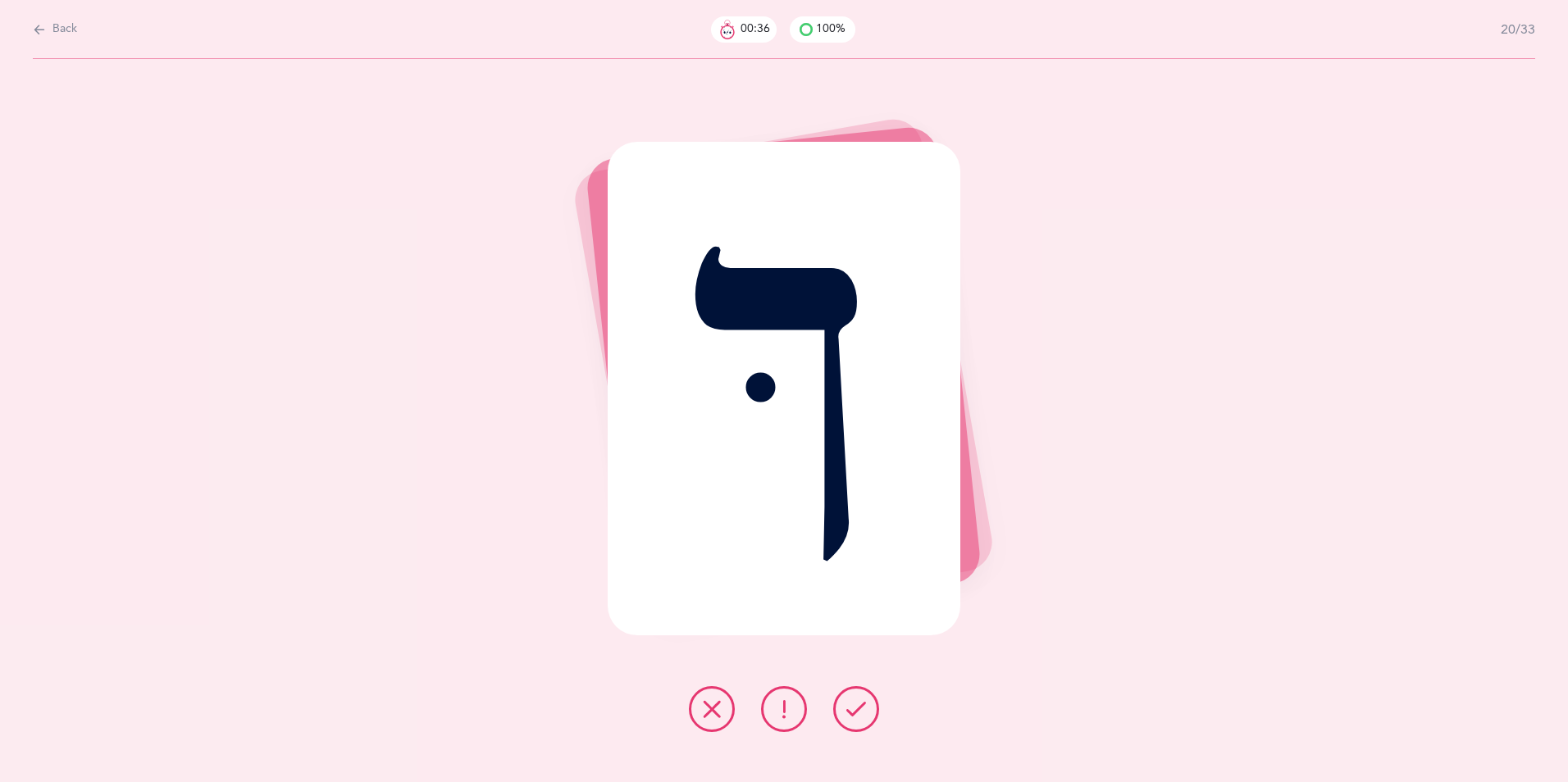
click at [866, 605] on button at bounding box center [856, 709] width 46 height 46
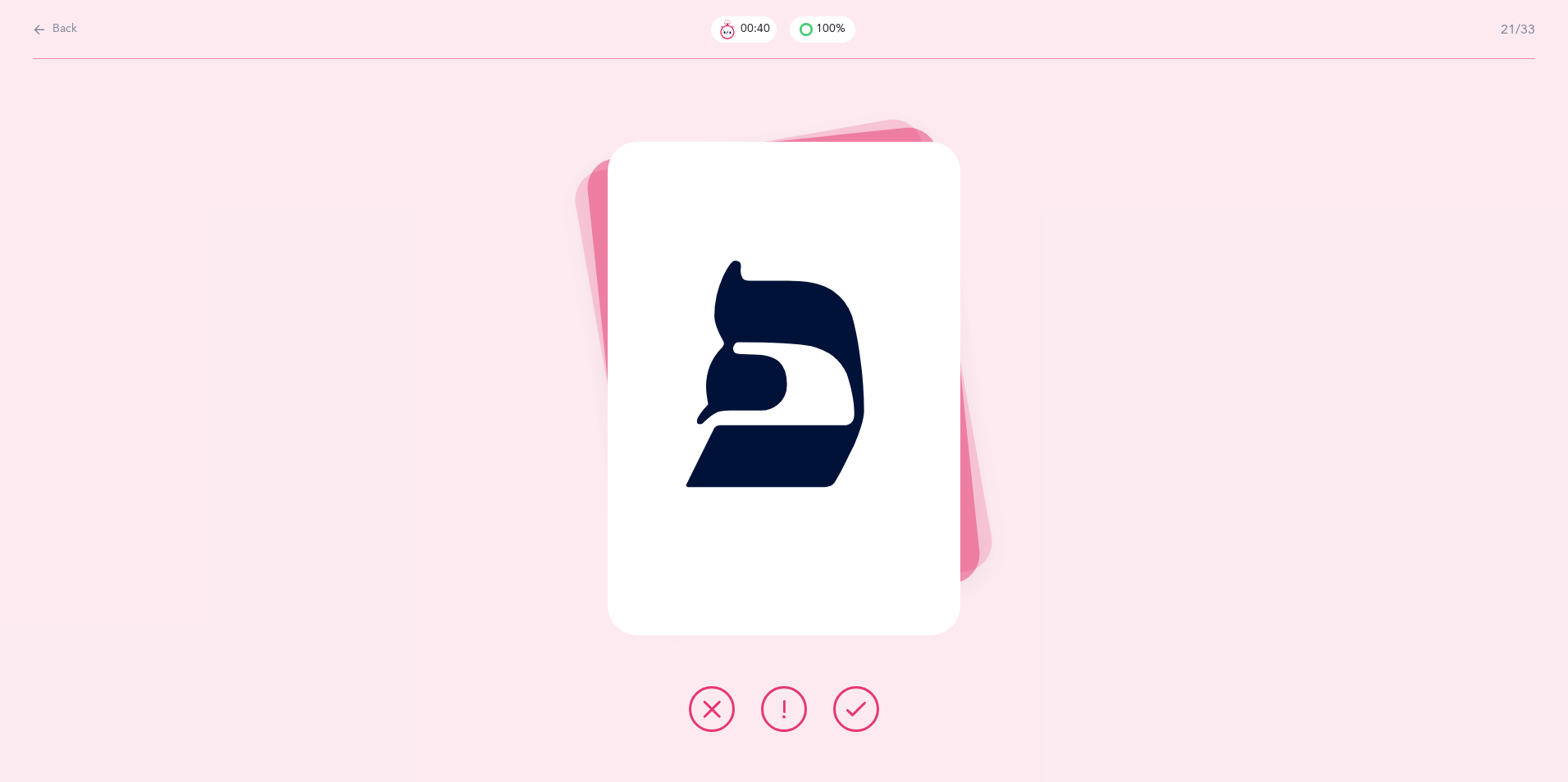
click at [866, 605] on button at bounding box center [856, 709] width 46 height 46
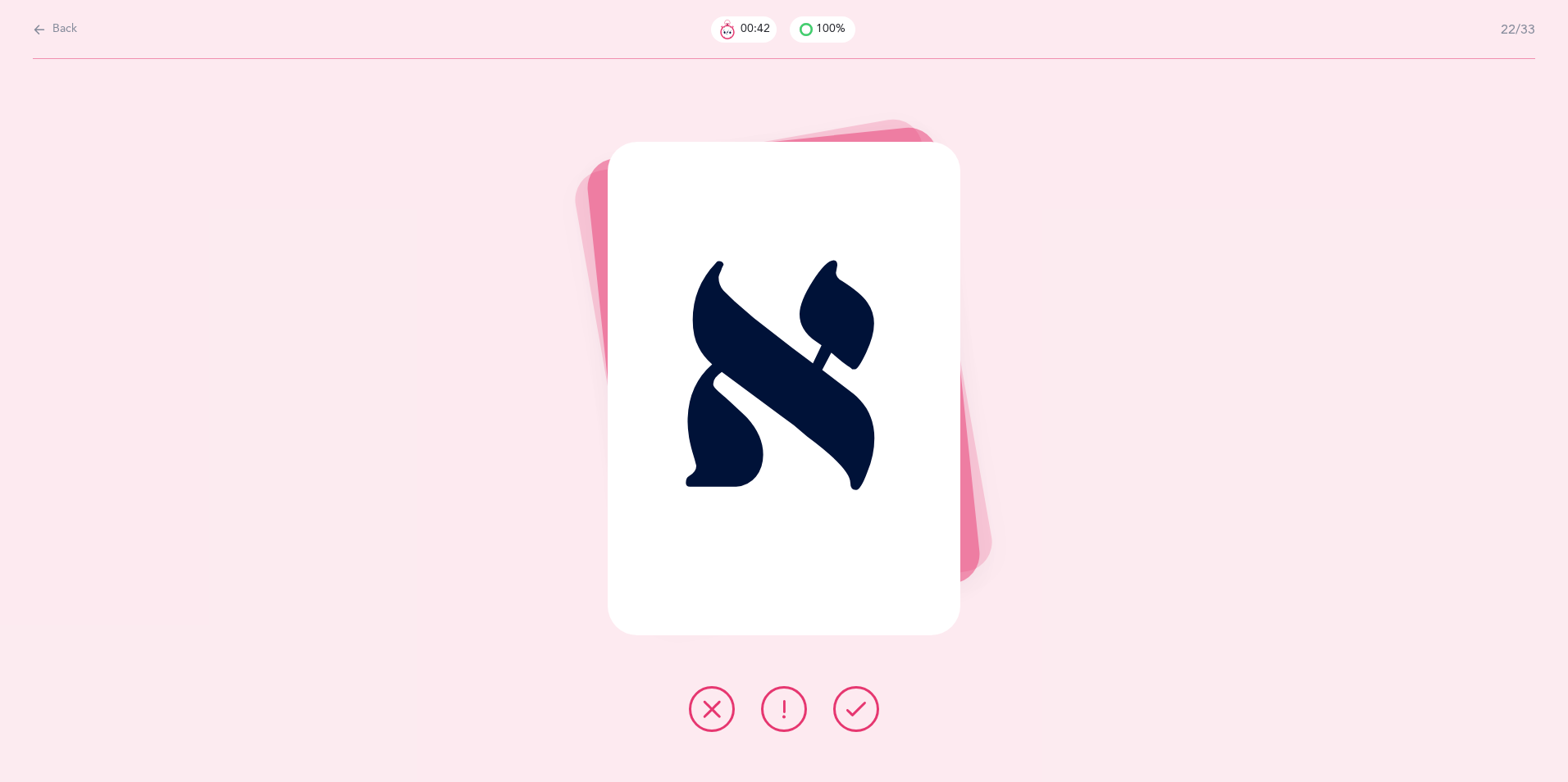
click at [866, 605] on button at bounding box center [856, 709] width 46 height 46
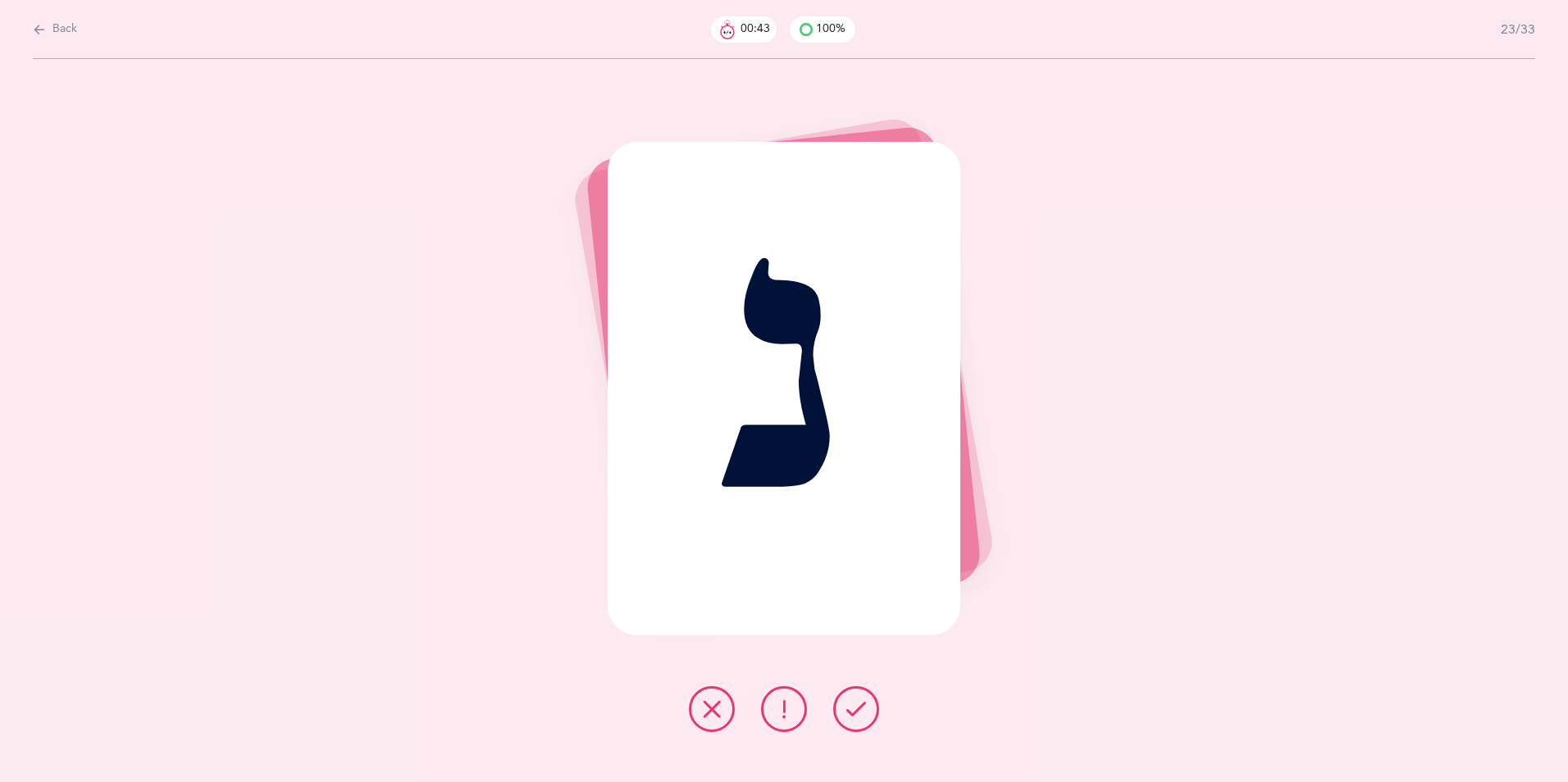
click at [866, 605] on button at bounding box center [856, 709] width 46 height 46
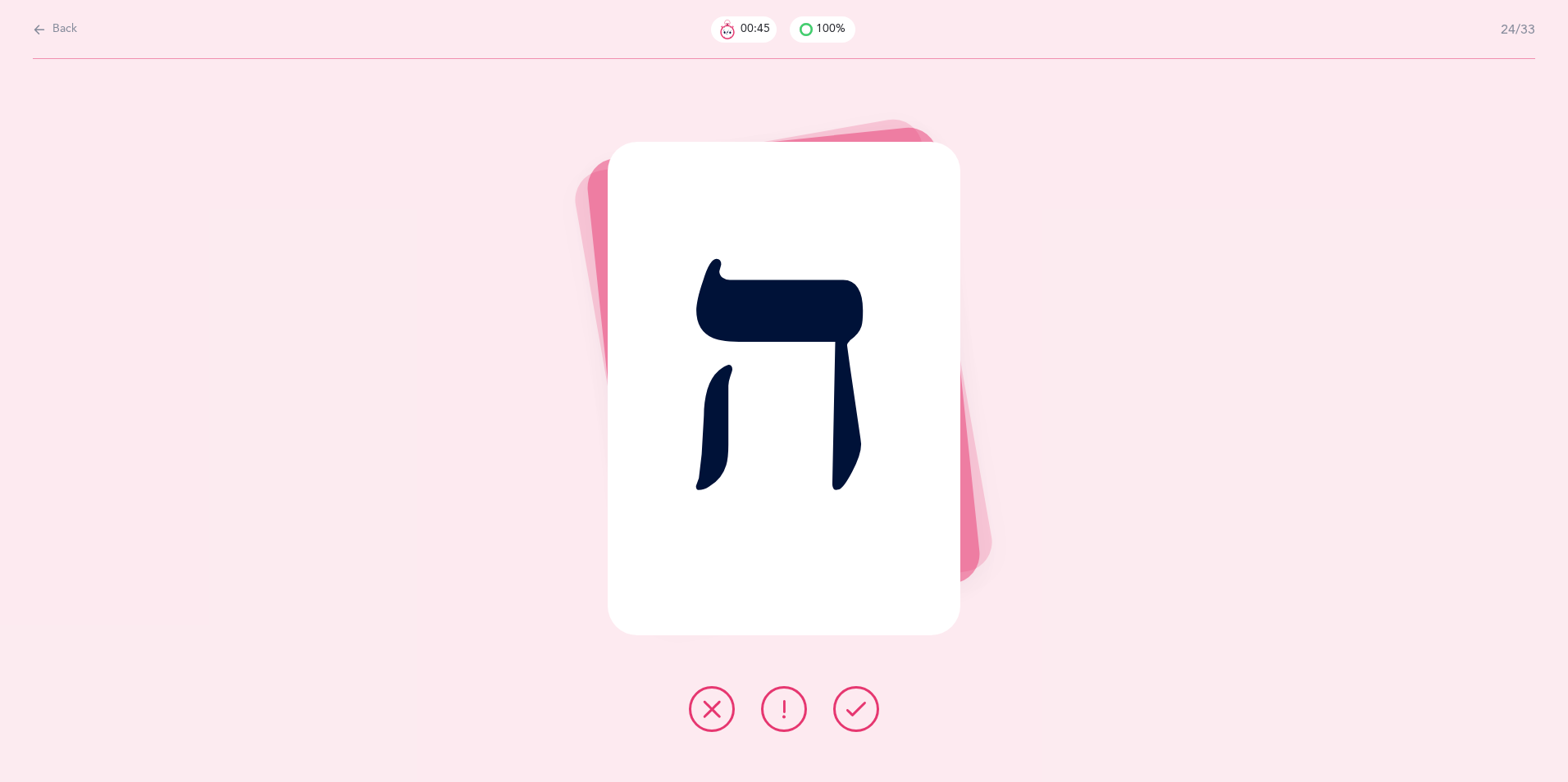
click at [866, 605] on button at bounding box center [856, 709] width 46 height 46
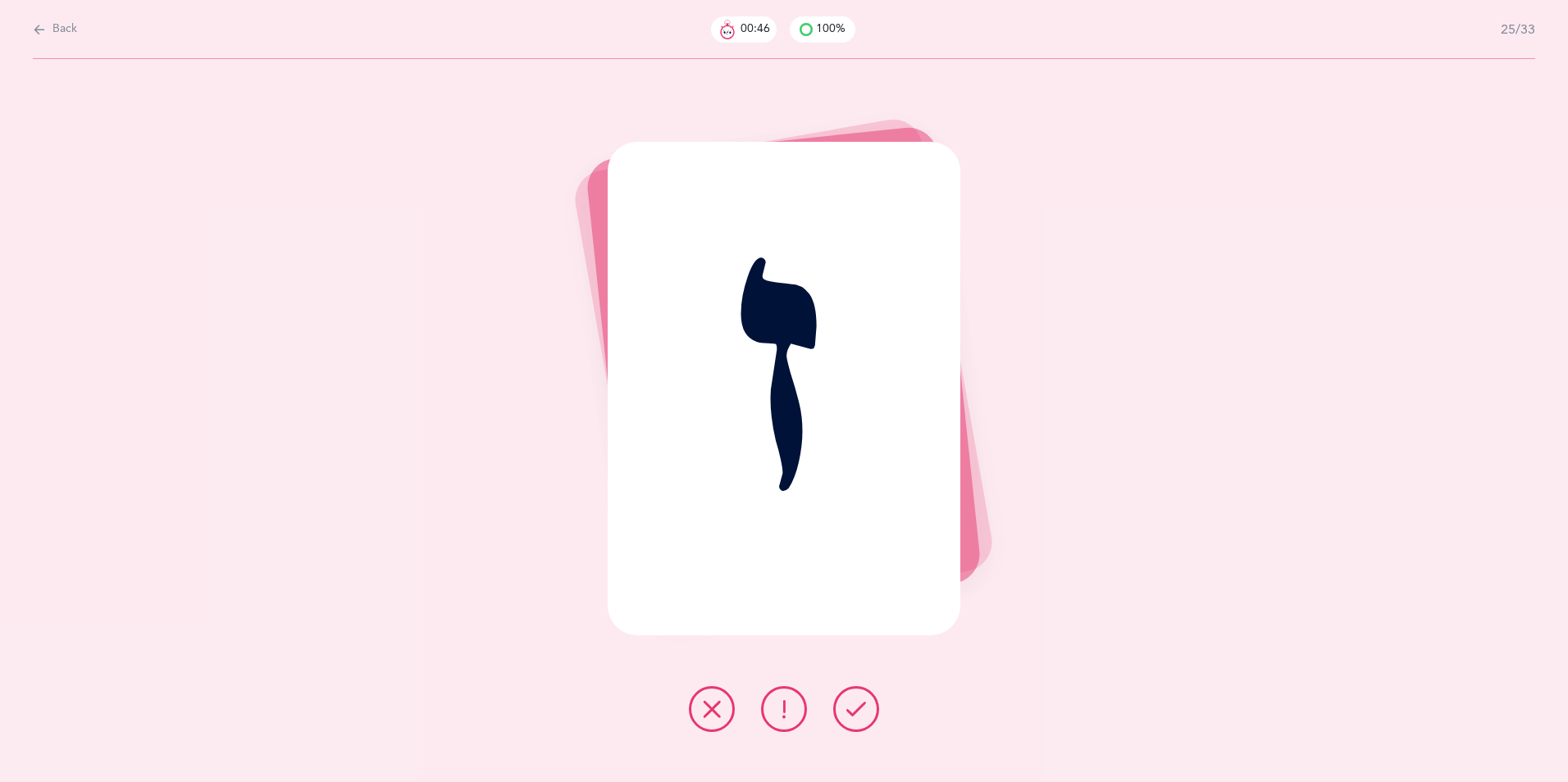
click at [866, 605] on button at bounding box center [856, 709] width 46 height 46
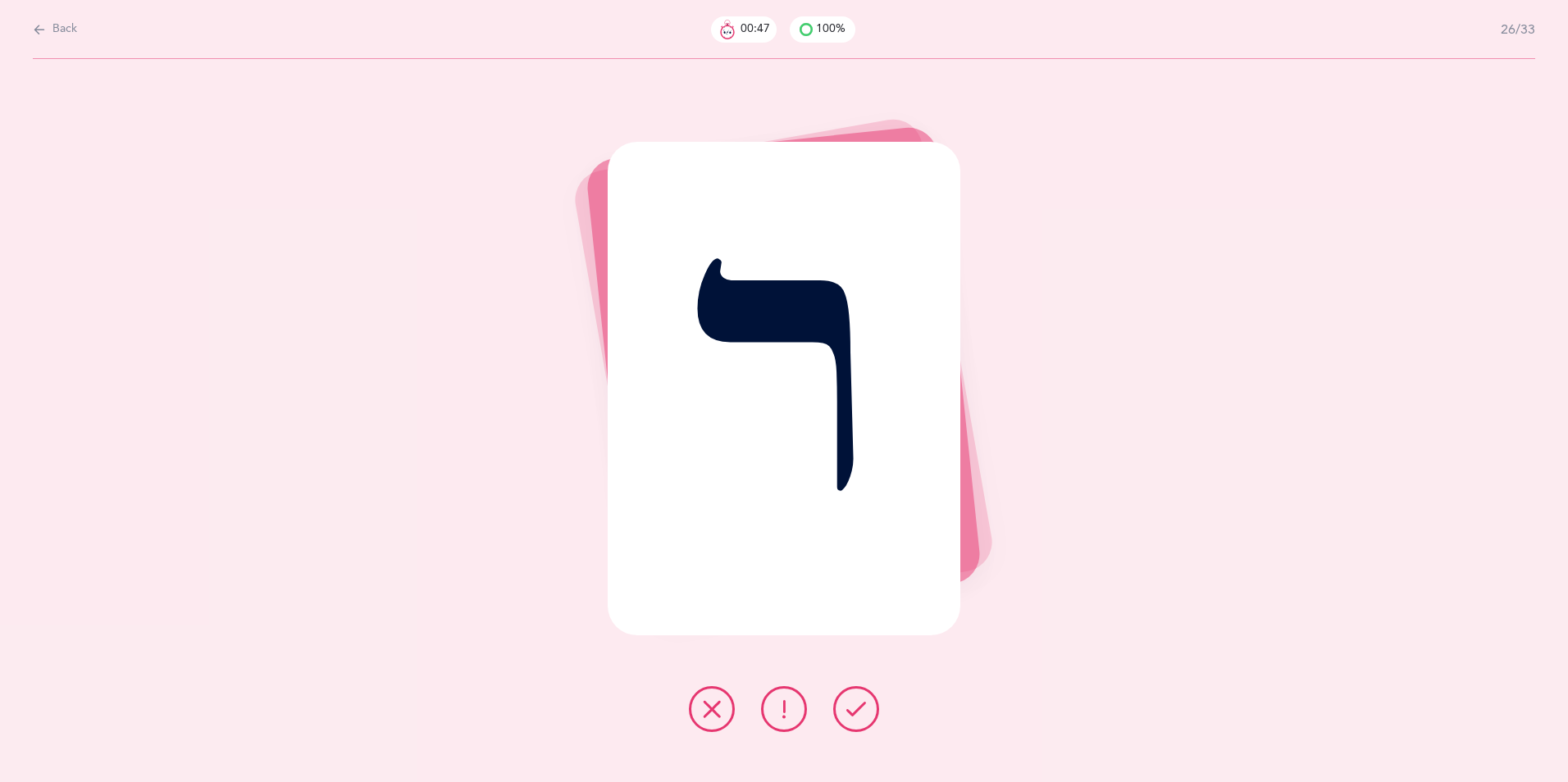
click at [866, 605] on button at bounding box center [856, 709] width 46 height 46
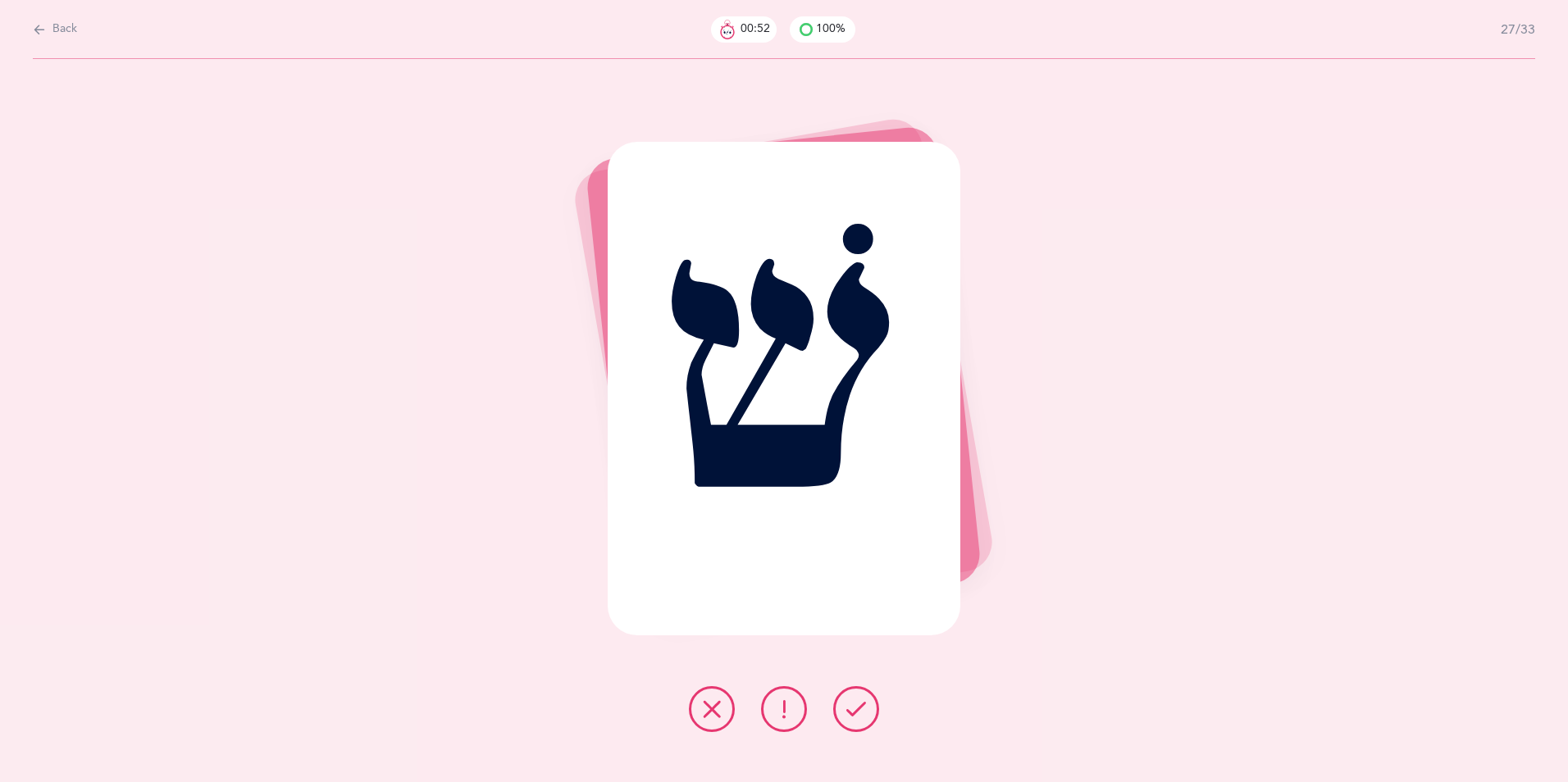
click at [866, 605] on button at bounding box center [856, 709] width 46 height 46
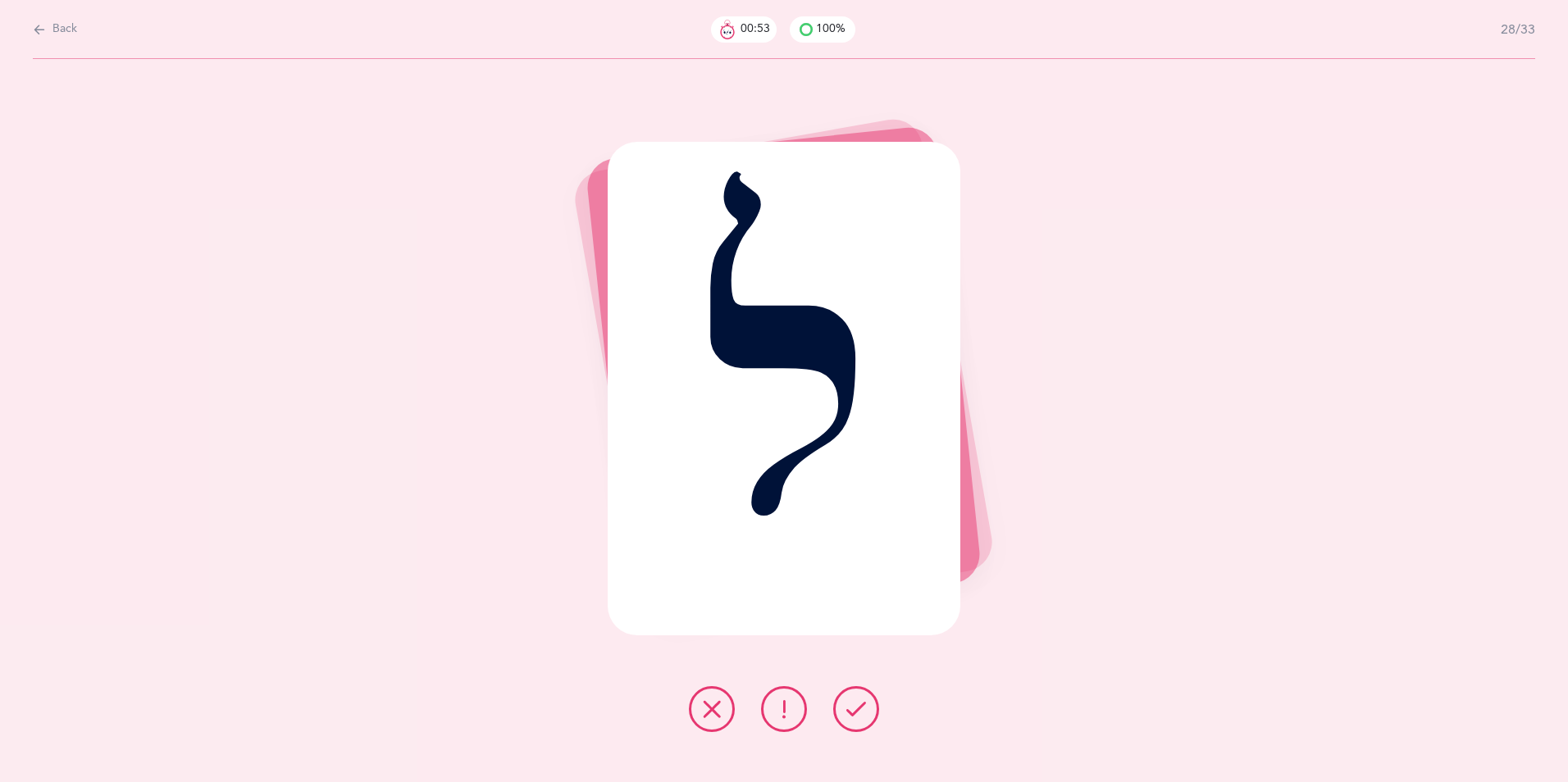
click at [866, 605] on button at bounding box center [856, 709] width 46 height 46
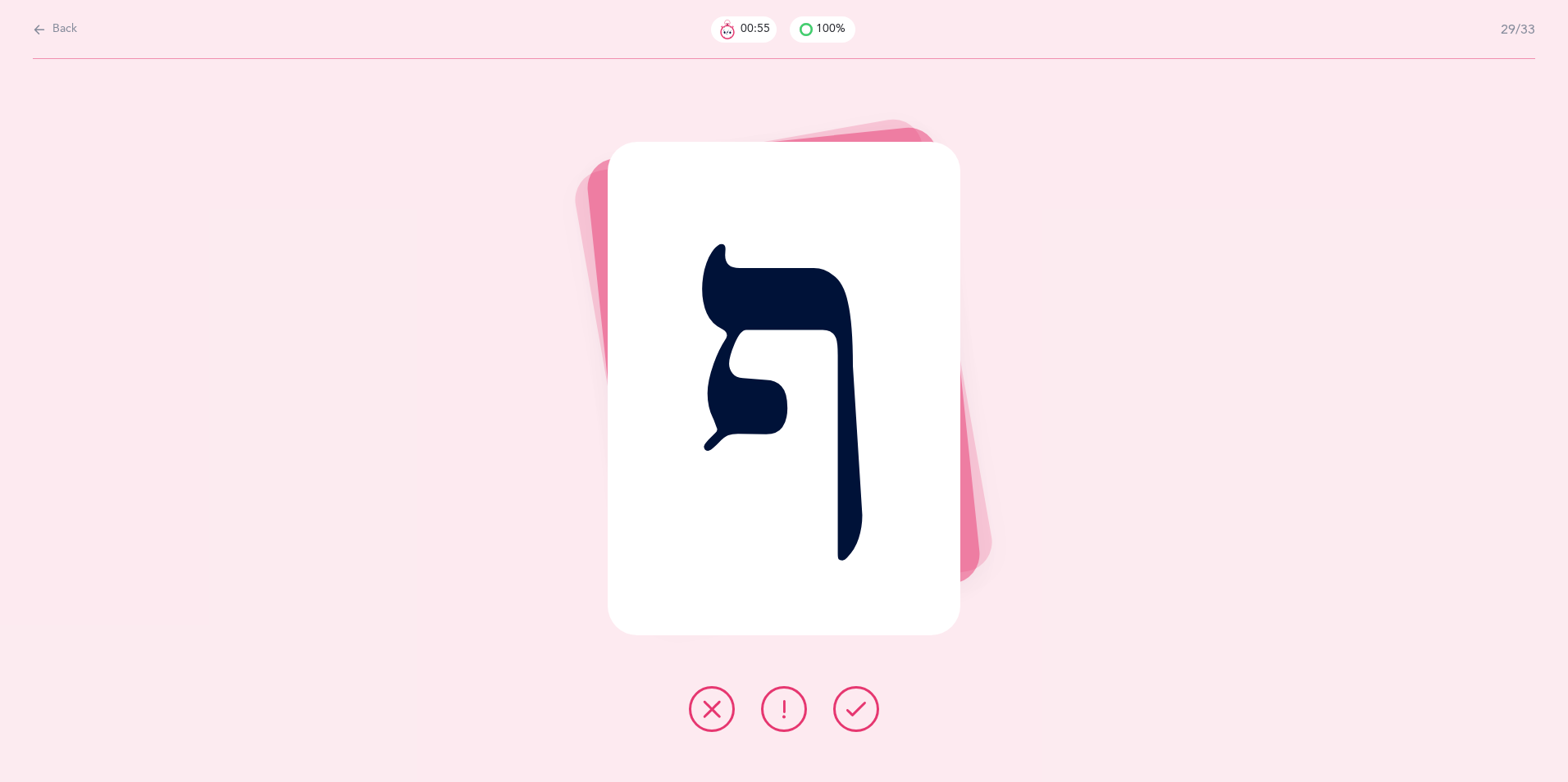
click at [866, 605] on button at bounding box center [856, 709] width 46 height 46
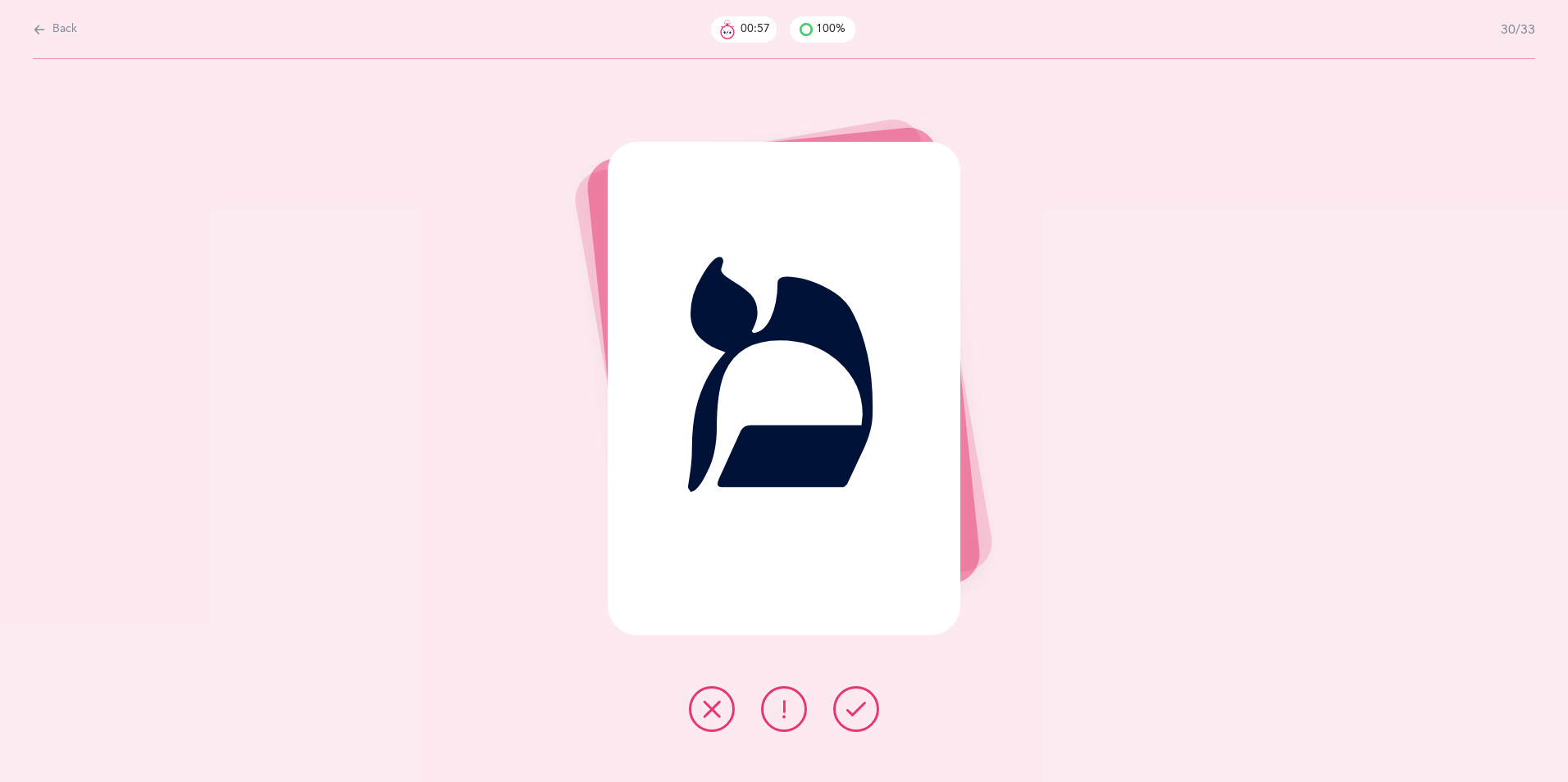
click at [866, 605] on button at bounding box center [856, 709] width 46 height 46
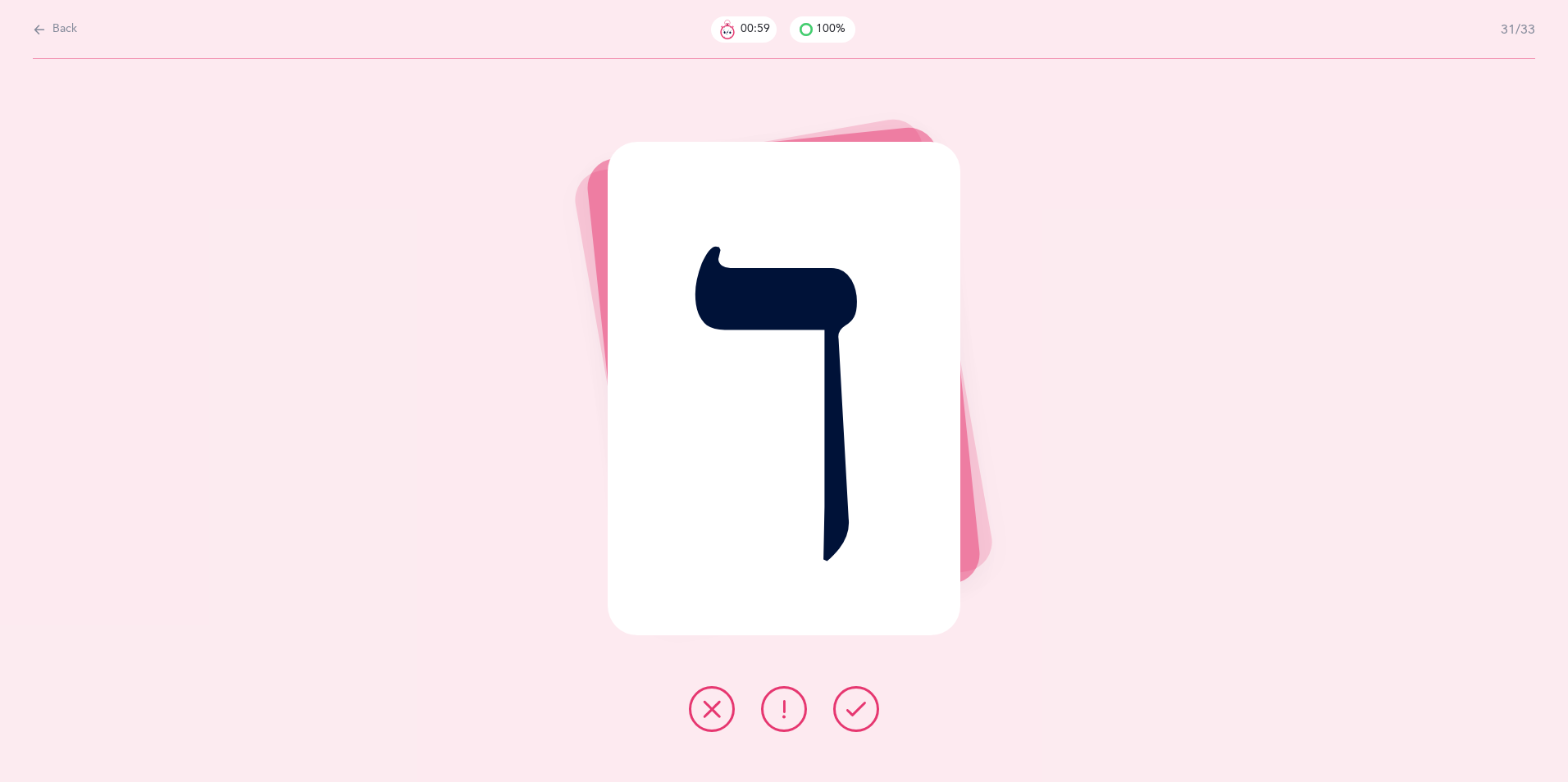
click at [866, 605] on button at bounding box center [856, 709] width 46 height 46
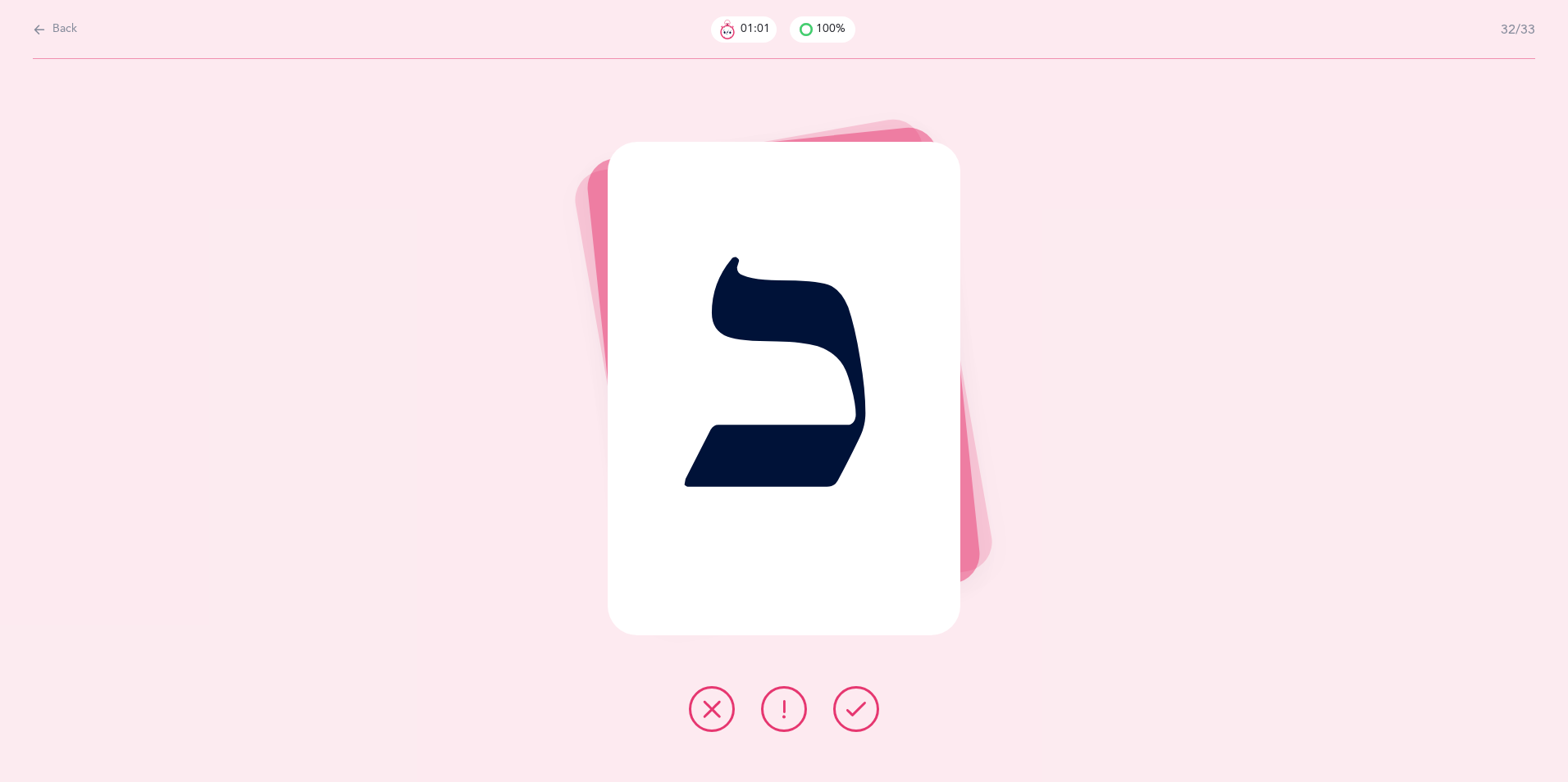
click at [866, 605] on button at bounding box center [856, 709] width 46 height 46
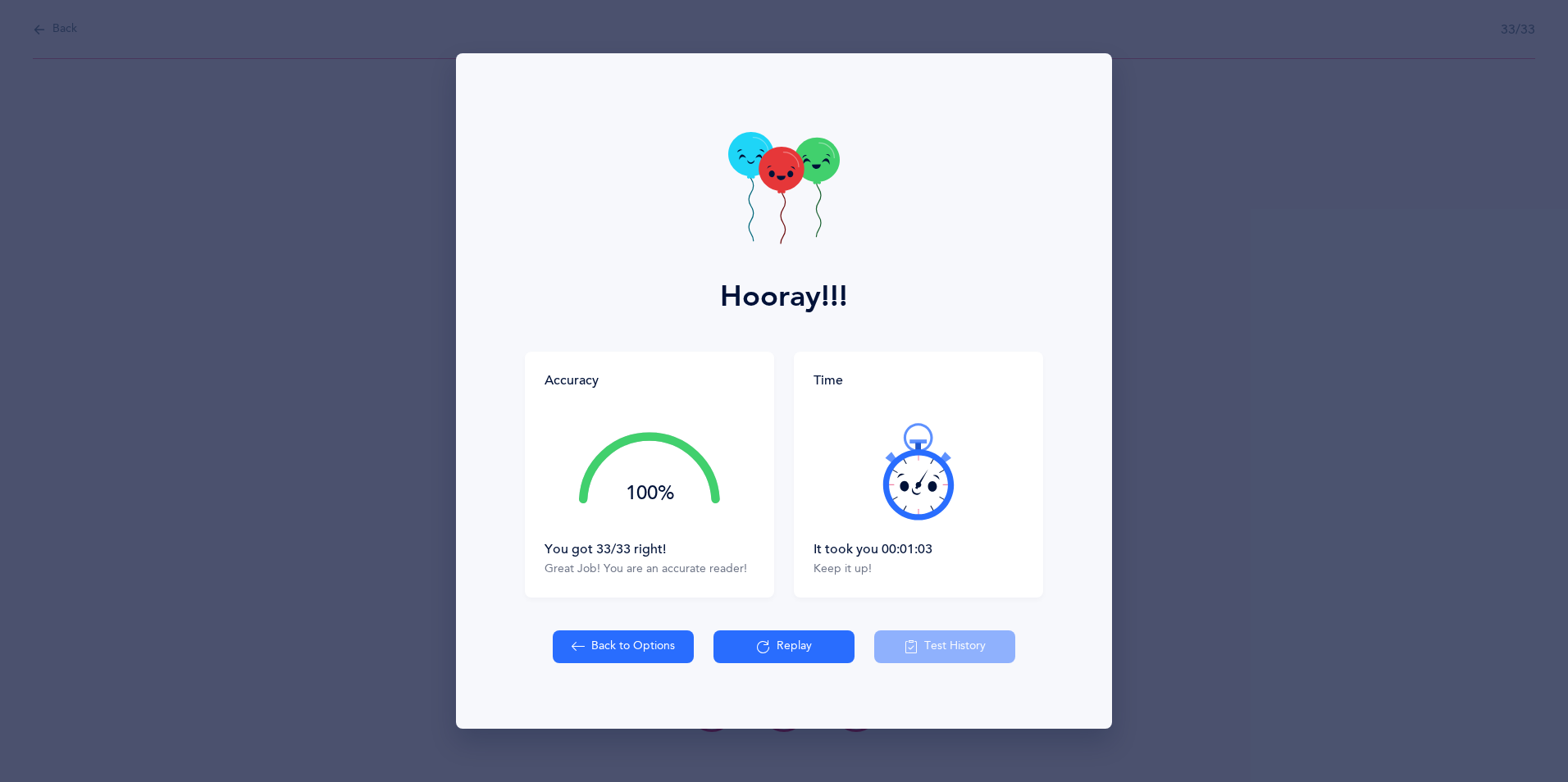
click at [824, 166] on icon at bounding box center [816, 160] width 45 height 44
drag, startPoint x: 814, startPoint y: 158, endPoint x: 823, endPoint y: 158, distance: 9.0
click at [823, 158] on icon at bounding box center [816, 160] width 45 height 44
drag, startPoint x: 772, startPoint y: 161, endPoint x: 1317, endPoint y: 336, distance: 572.4
click at [1252, 337] on div "Hooray!!! Accuracy 100% You got 33/33 right! Great Job! You are an accurate rea…" at bounding box center [784, 391] width 1568 height 782
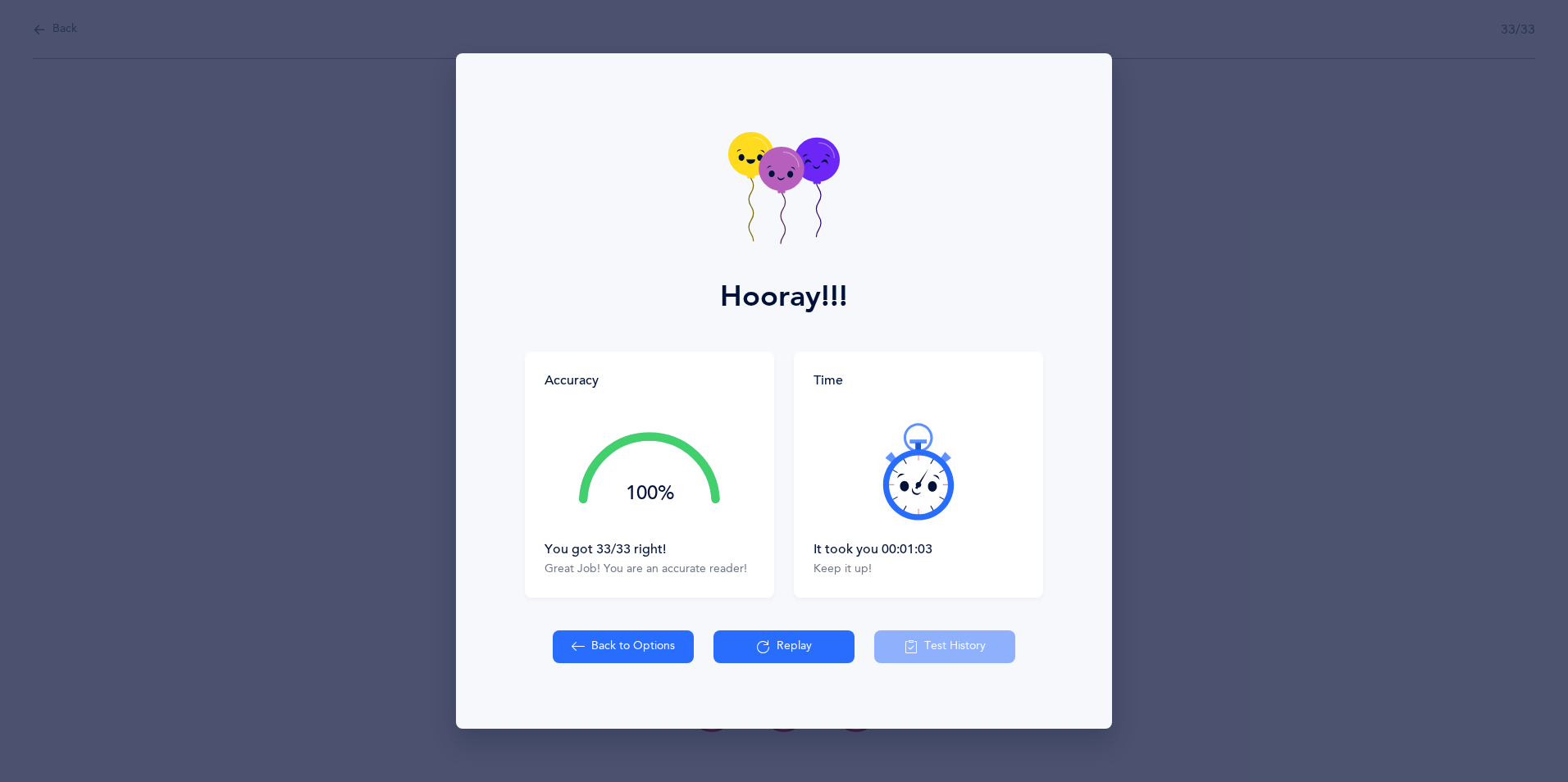
click at [726, 173] on div "Hooray!!!" at bounding box center [784, 202] width 636 height 299
click at [752, 165] on g at bounding box center [751, 187] width 45 height 109
click at [752, 163] on icon at bounding box center [751, 161] width 9 height 4
click at [752, 164] on icon at bounding box center [751, 154] width 45 height 44
click at [752, 164] on g at bounding box center [751, 187] width 45 height 109
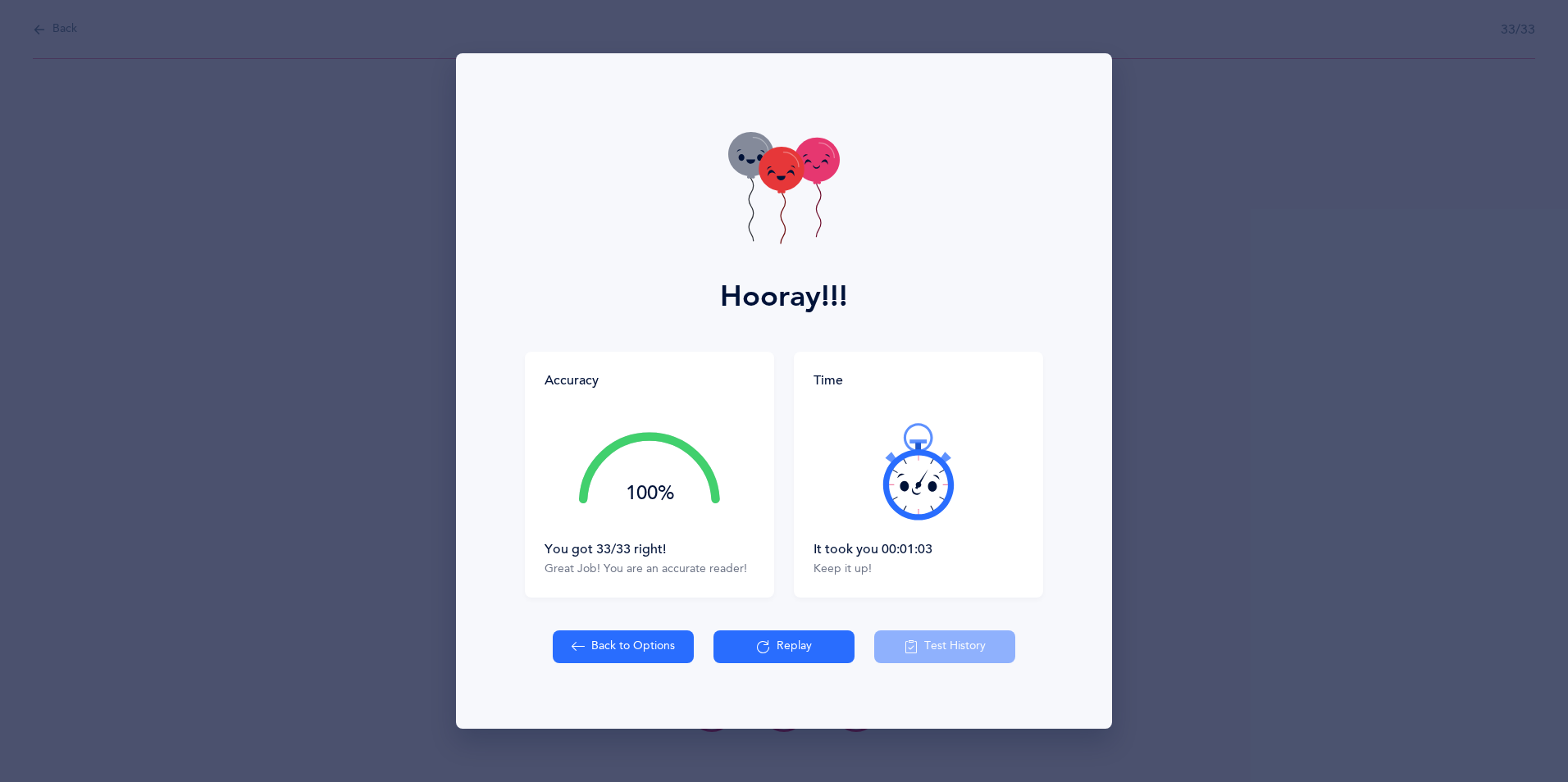
drag, startPoint x: 753, startPoint y: 161, endPoint x: 718, endPoint y: 132, distance: 45.5
click at [751, 157] on g at bounding box center [751, 187] width 45 height 109
click at [741, 166] on icon at bounding box center [751, 154] width 45 height 44
drag, startPoint x: 807, startPoint y: 153, endPoint x: 745, endPoint y: -61, distance: 222.8
click at [745, 0] on html "[PERSON_NAME] Resources Resources Flashcards Flashcards Features Features Class…" at bounding box center [784, 391] width 1568 height 782
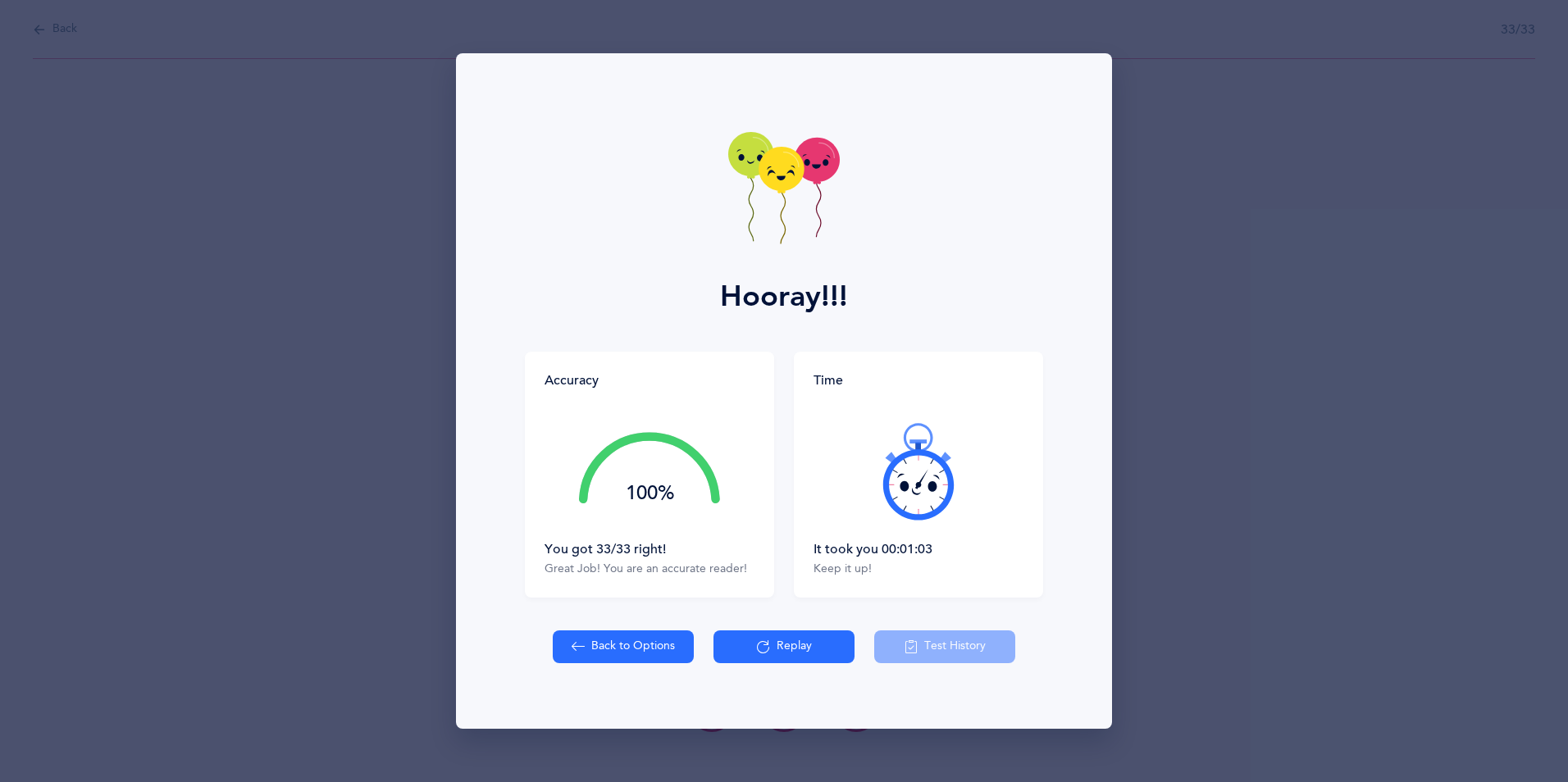
click at [741, 144] on icon at bounding box center [751, 154] width 45 height 44
drag, startPoint x: 831, startPoint y: 153, endPoint x: 740, endPoint y: 313, distance: 184.1
click at [740, 313] on div "Hooray!!! Accuracy 100% You got 33/33 right! Great Job! You are an accurate rea…" at bounding box center [784, 391] width 656 height 676
drag, startPoint x: 740, startPoint y: 313, endPoint x: 881, endPoint y: 122, distance: 237.4
click at [881, 122] on div "Hooray!!!" at bounding box center [784, 202] width 636 height 299
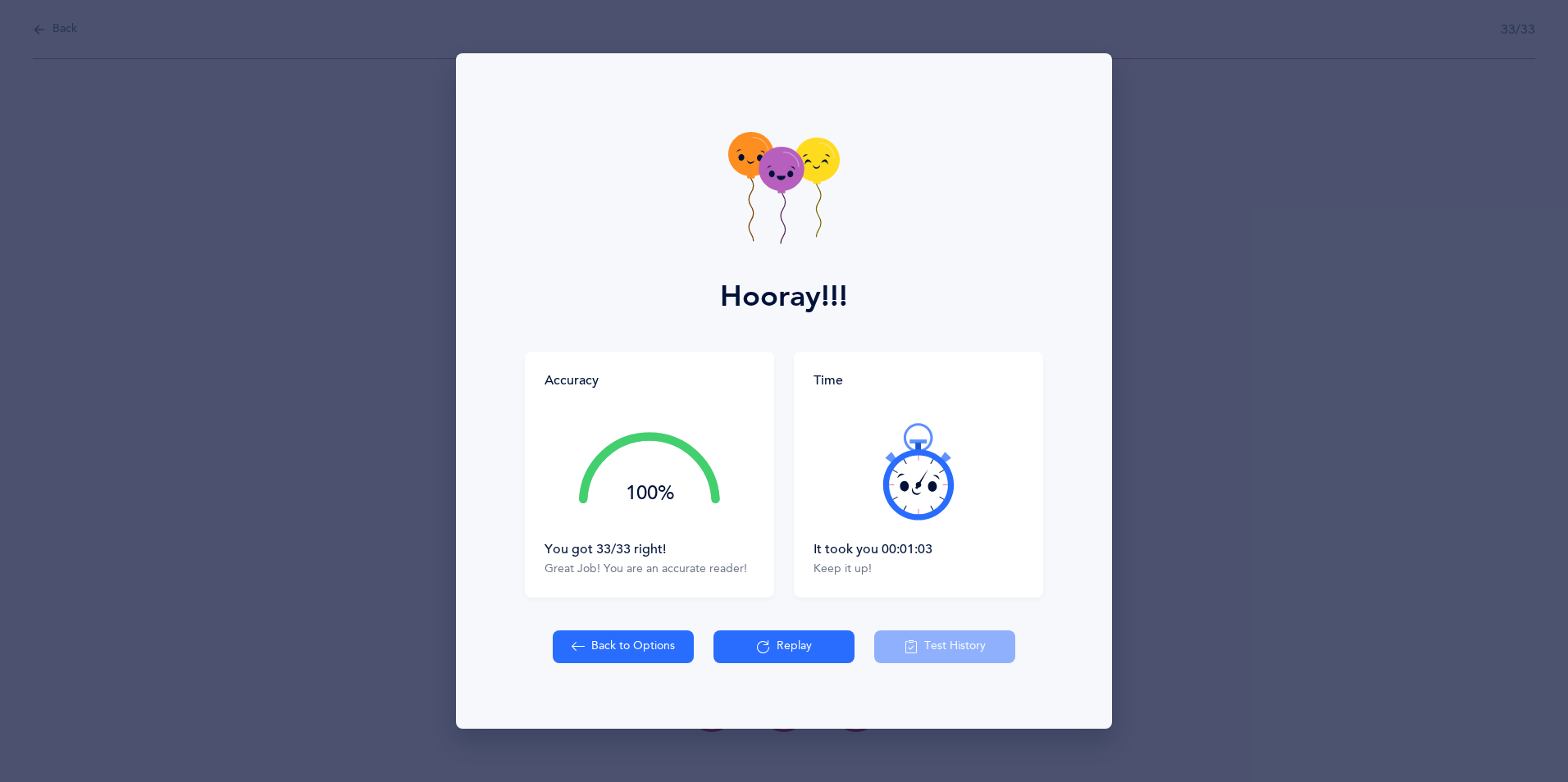
click at [815, 168] on icon at bounding box center [816, 160] width 45 height 44
click at [811, 80] on div "Hooray!!!" at bounding box center [784, 202] width 636 height 299
click at [778, 152] on icon at bounding box center [780, 169] width 45 height 44
drag, startPoint x: 779, startPoint y: 158, endPoint x: 778, endPoint y: 149, distance: 9.1
drag, startPoint x: 778, startPoint y: 149, endPoint x: 718, endPoint y: 182, distance: 68.5
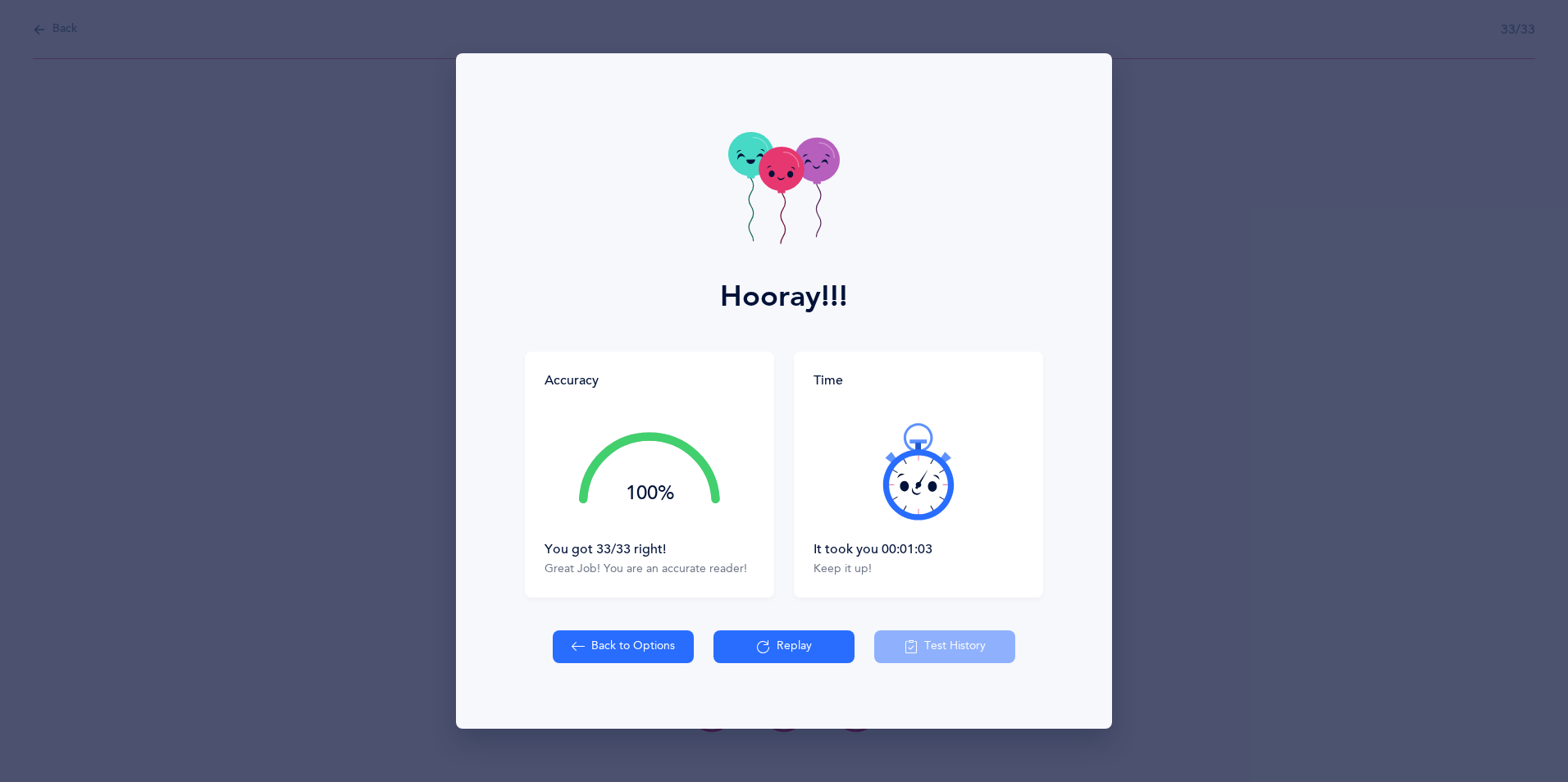
click at [727, 176] on div "Hooray!!!" at bounding box center [784, 202] width 636 height 299
drag, startPoint x: 778, startPoint y: 149, endPoint x: 685, endPoint y: 117, distance: 98.4
click at [685, 117] on div "Hooray!!!" at bounding box center [784, 202] width 636 height 299
drag, startPoint x: 779, startPoint y: 156, endPoint x: 774, endPoint y: 173, distance: 17.7
click at [774, 169] on icon at bounding box center [780, 169] width 45 height 44
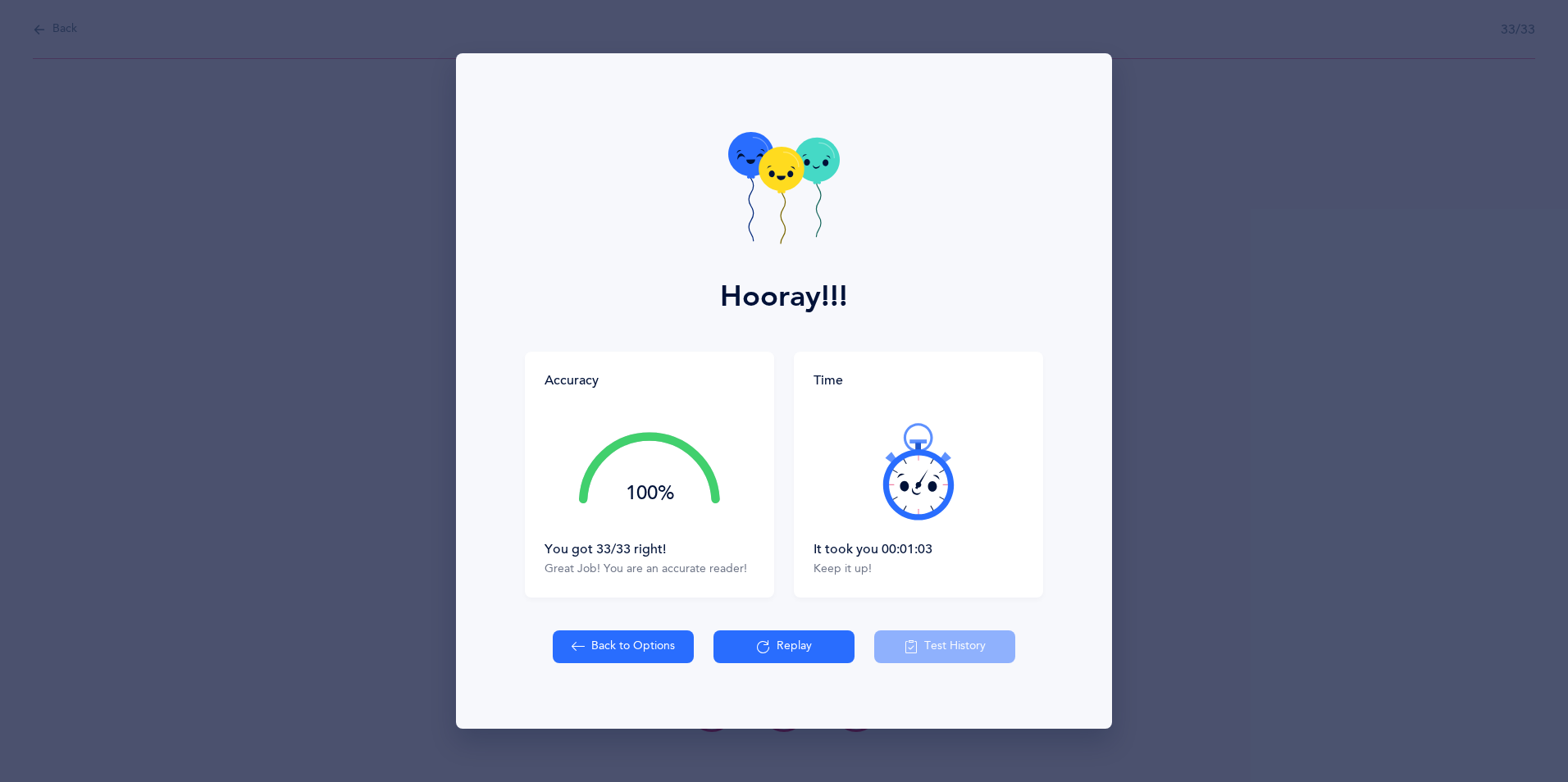
click at [743, 156] on icon at bounding box center [741, 156] width 8 height 6
click at [741, 137] on icon at bounding box center [784, 190] width 112 height 116
click at [748, 152] on icon at bounding box center [751, 154] width 45 height 44
